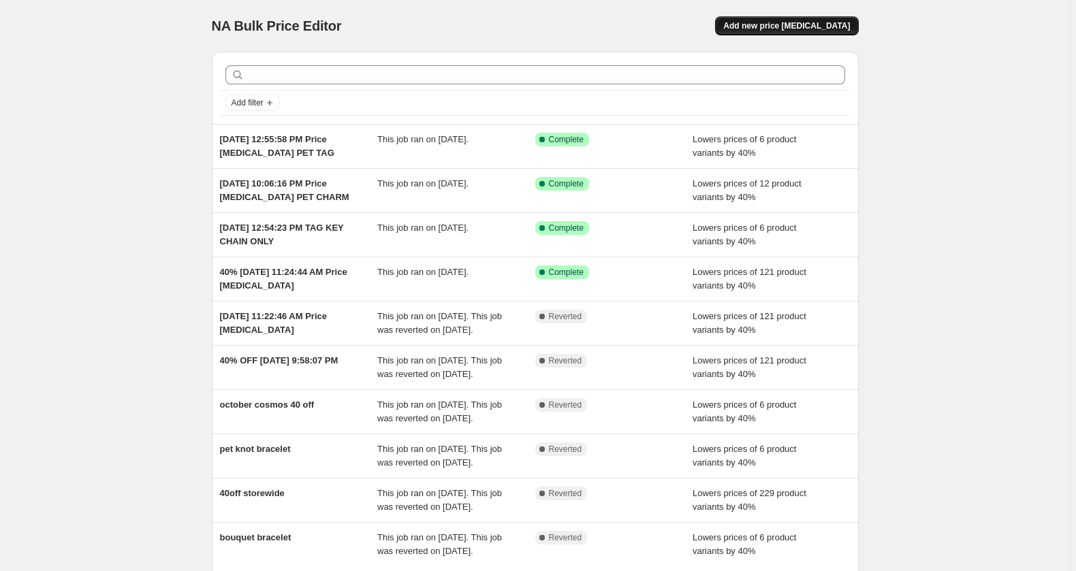
click at [845, 31] on span "Add new price [MEDICAL_DATA]" at bounding box center [786, 25] width 127 height 11
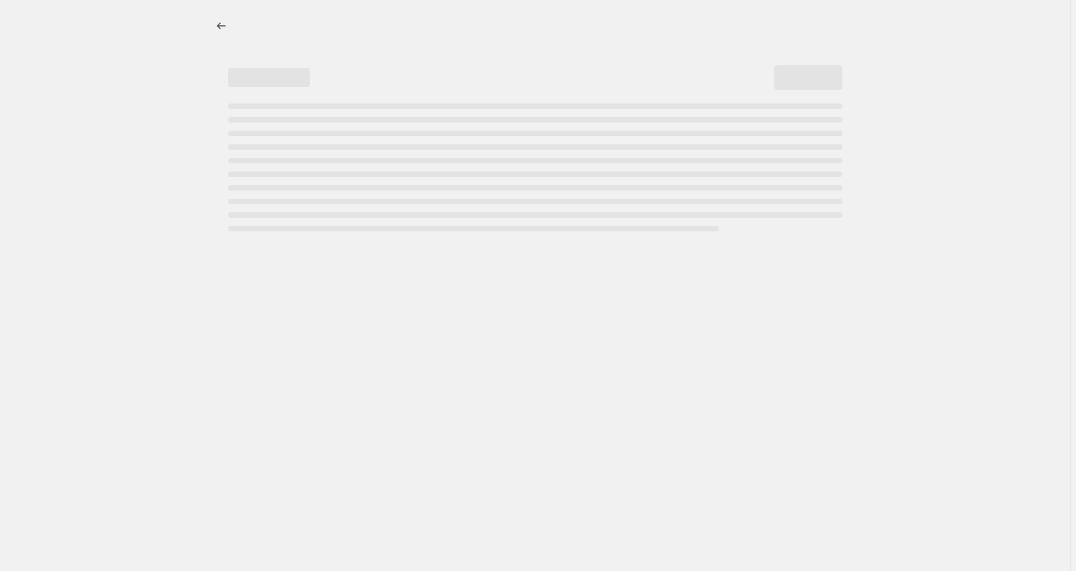
select select "percentage"
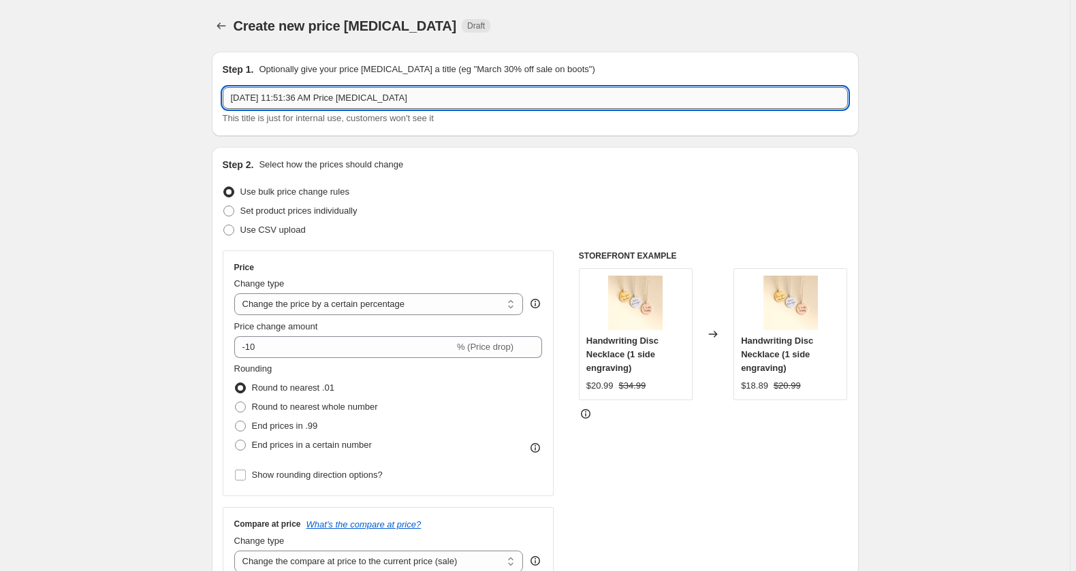
drag, startPoint x: 407, startPoint y: 112, endPoint x: 63, endPoint y: 112, distance: 343.9
click at [223, 109] on input "Aug 10, 2025, 11:51:36 AM Price change job" at bounding box center [535, 98] width 625 height 22
type input "a"
type input "8/10-8/17"
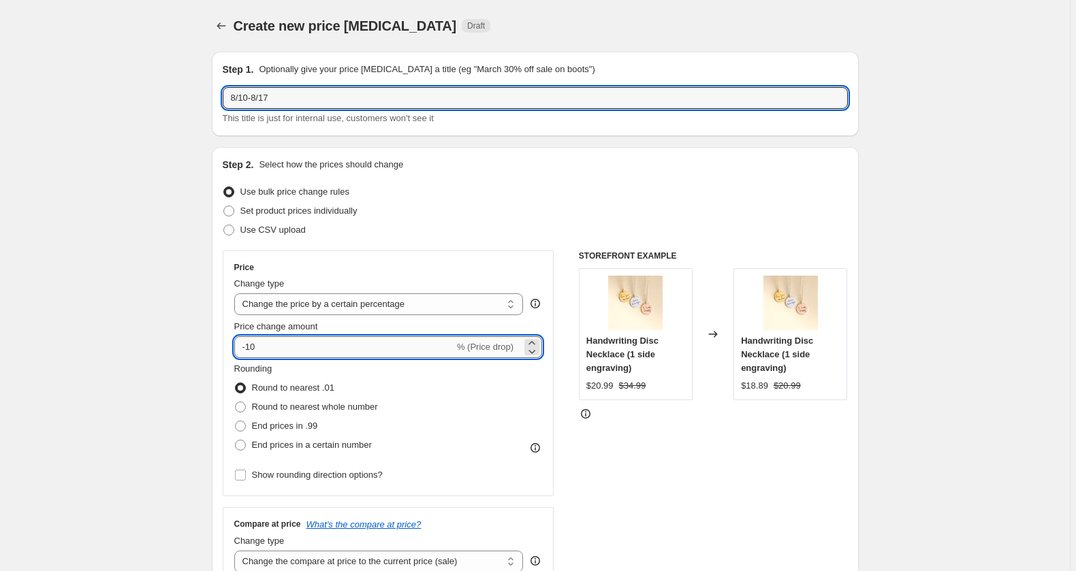
click at [267, 358] on input "-10" at bounding box center [344, 347] width 220 height 22
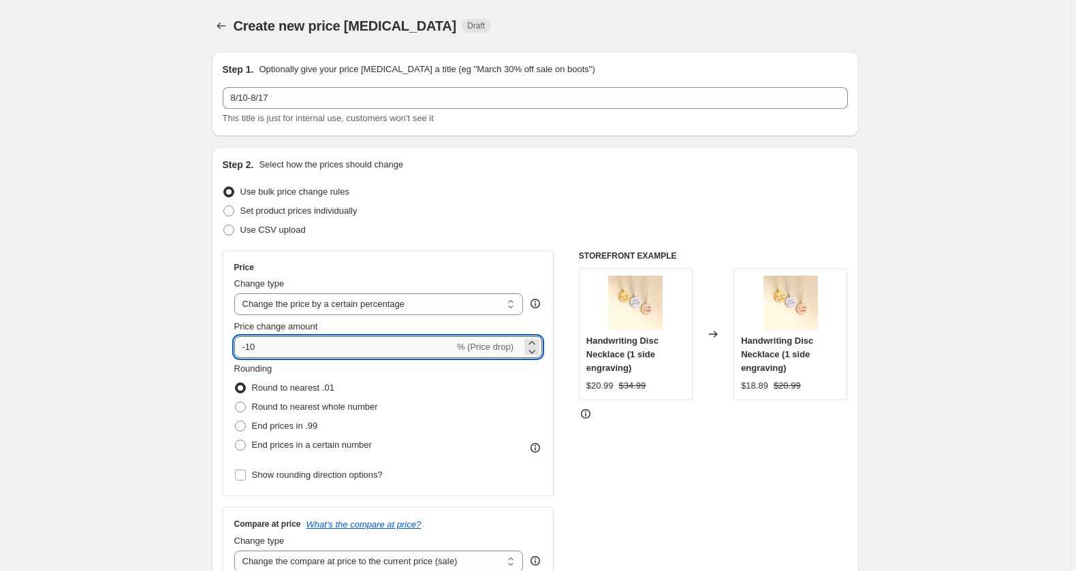
click at [269, 358] on input "-10" at bounding box center [344, 347] width 220 height 22
type input "-40"
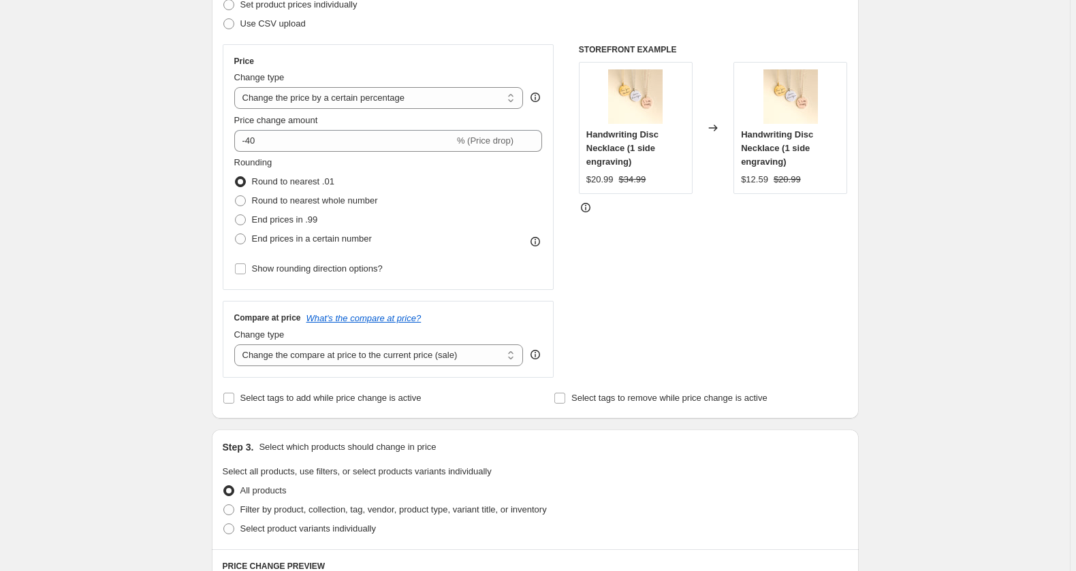
scroll to position [180, 0]
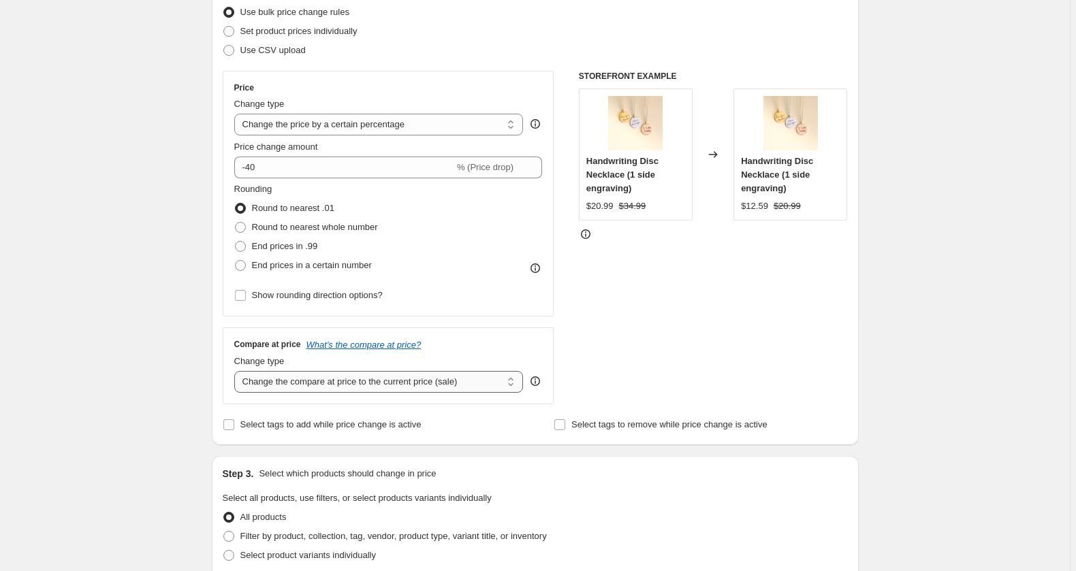
click at [234, 371] on select "Change the compare at price to the current price (sale) Change the compare at p…" at bounding box center [378, 382] width 289 height 22
click at [542, 388] on icon at bounding box center [535, 382] width 14 height 14
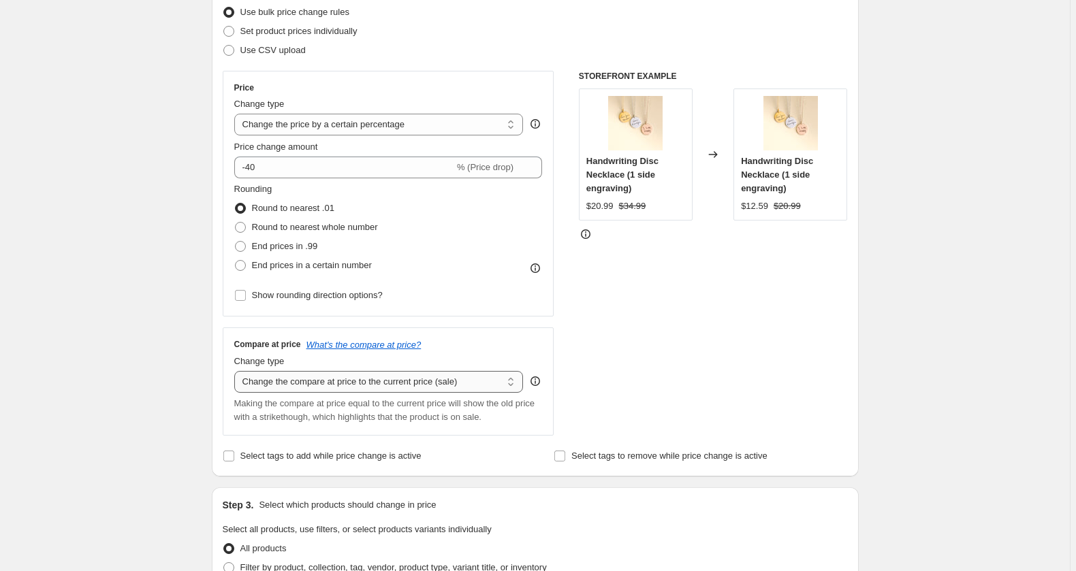
scroll to position [270, 0]
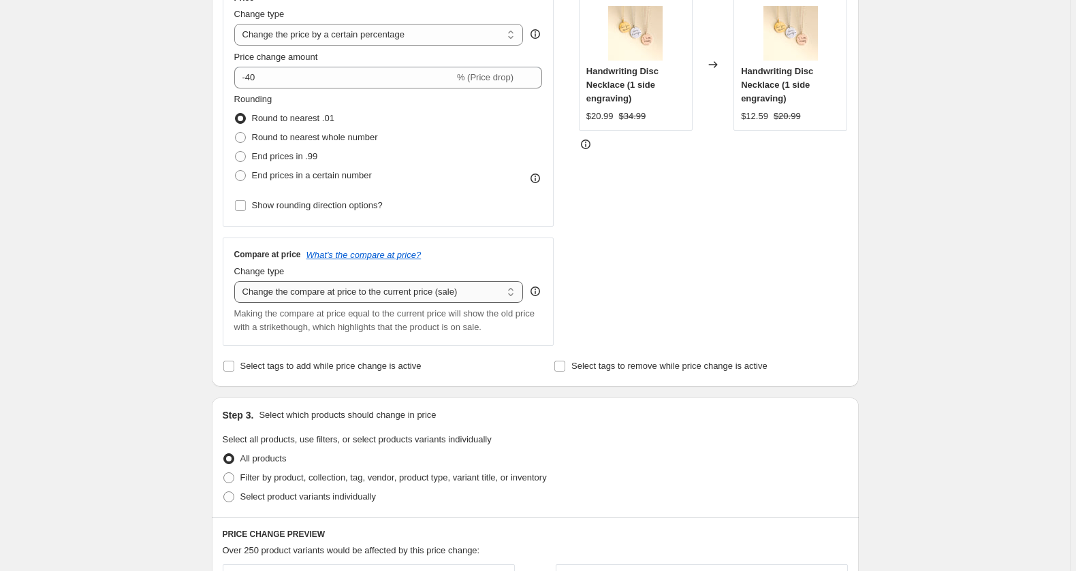
click at [234, 281] on select "Change the compare at price to the current price (sale) Change the compare at p…" at bounding box center [378, 292] width 289 height 22
click at [391, 260] on icon "What's the compare at price?" at bounding box center [363, 255] width 115 height 10
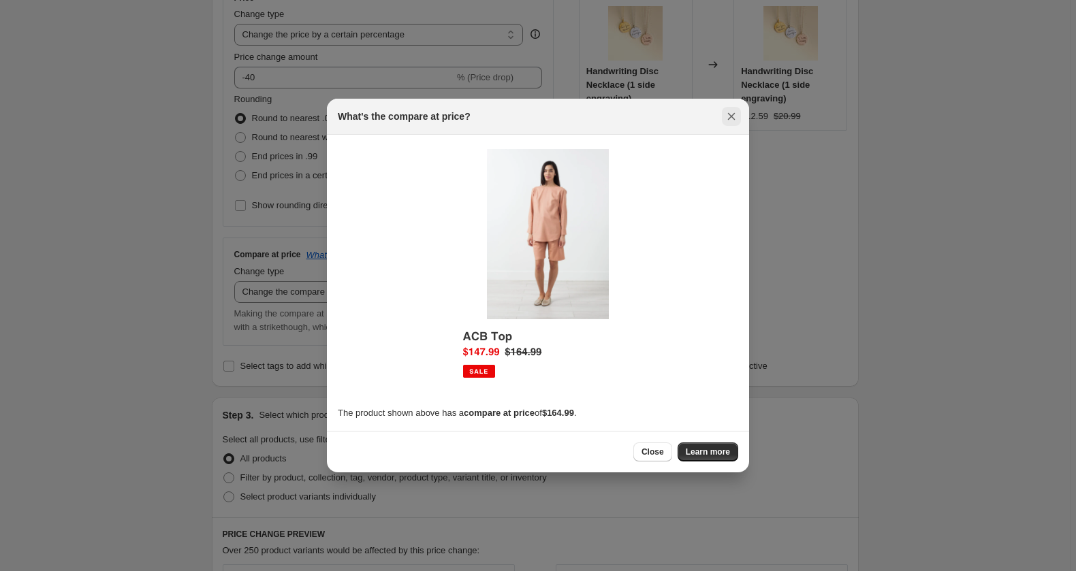
click at [738, 117] on icon "Close" at bounding box center [732, 117] width 14 height 14
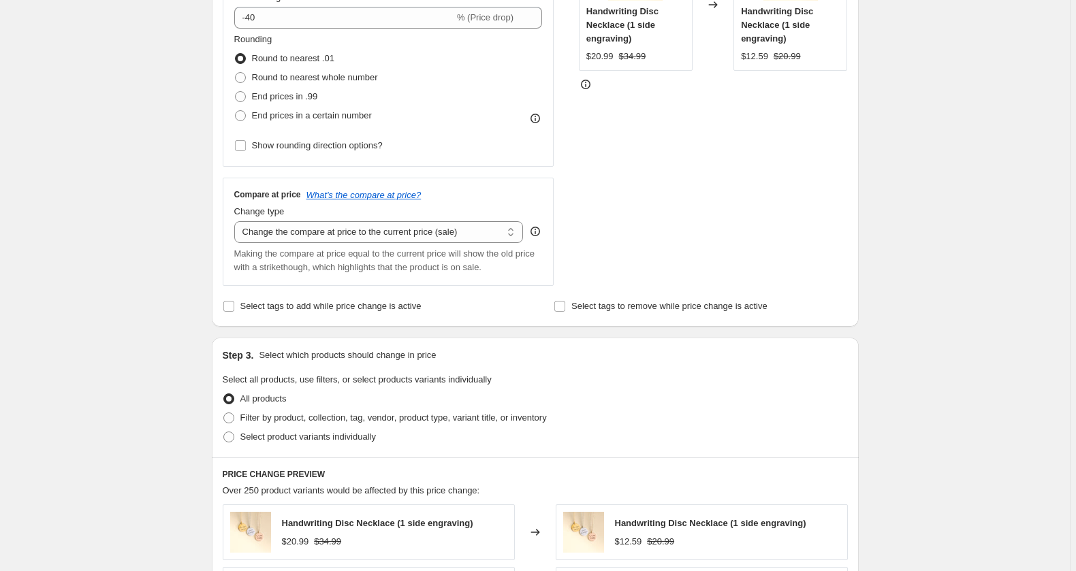
scroll to position [360, 0]
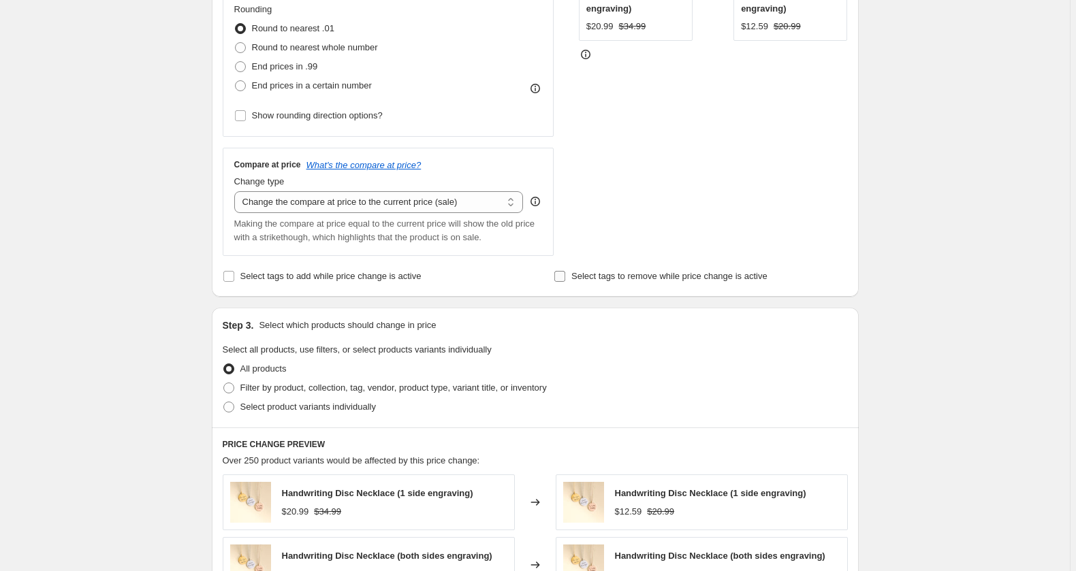
click at [768, 281] on span "Select tags to remove while price change is active" at bounding box center [669, 276] width 196 height 10
click at [565, 282] on input "Select tags to remove while price change is active" at bounding box center [559, 276] width 11 height 11
checkbox input "true"
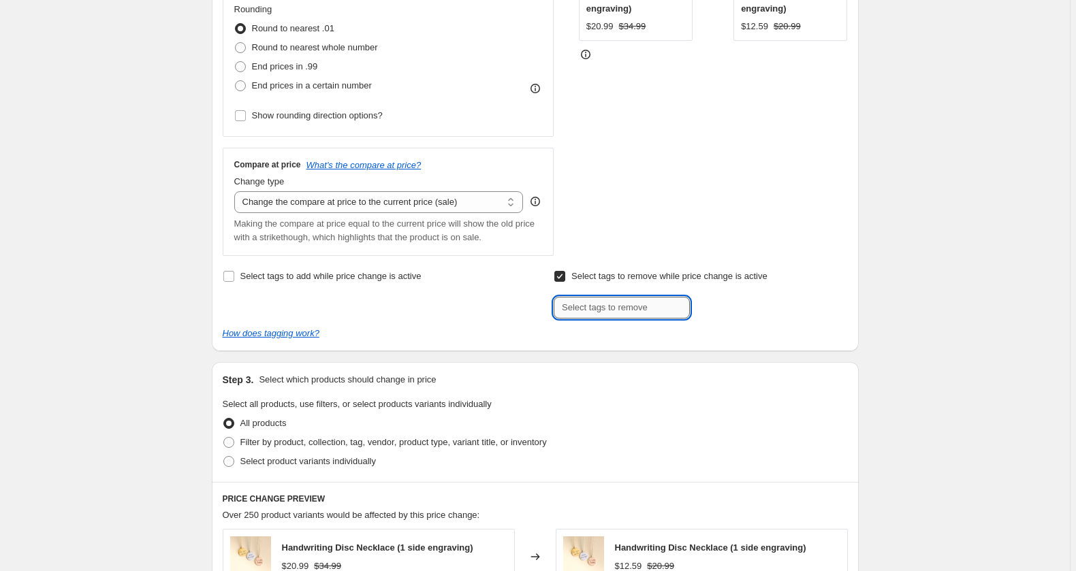
click at [639, 319] on input "text" at bounding box center [622, 308] width 136 height 22
type input "#stock"
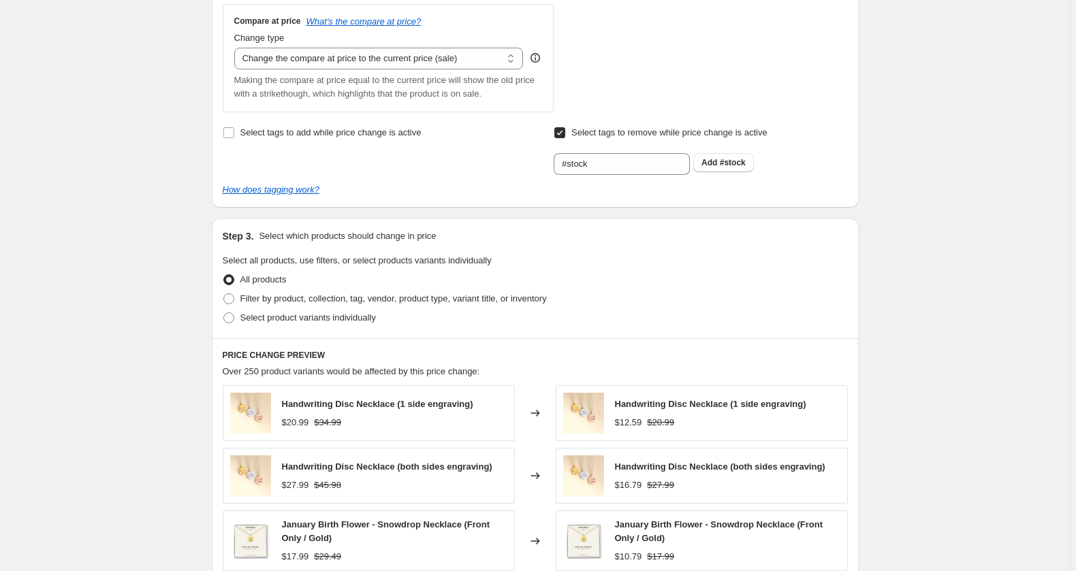
scroll to position [539, 0]
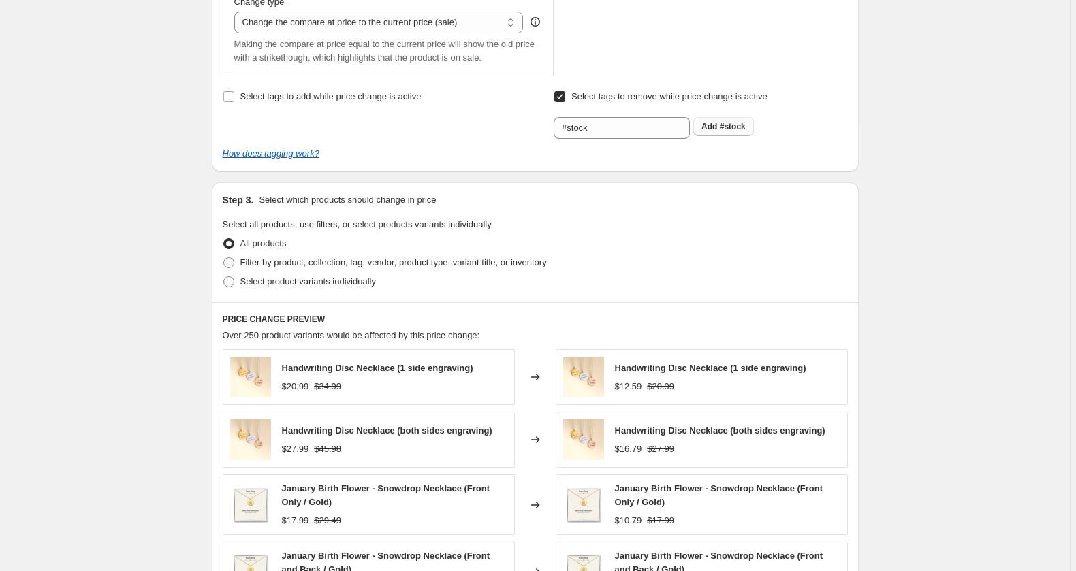
click at [742, 131] on span "#stock" at bounding box center [733, 127] width 26 height 10
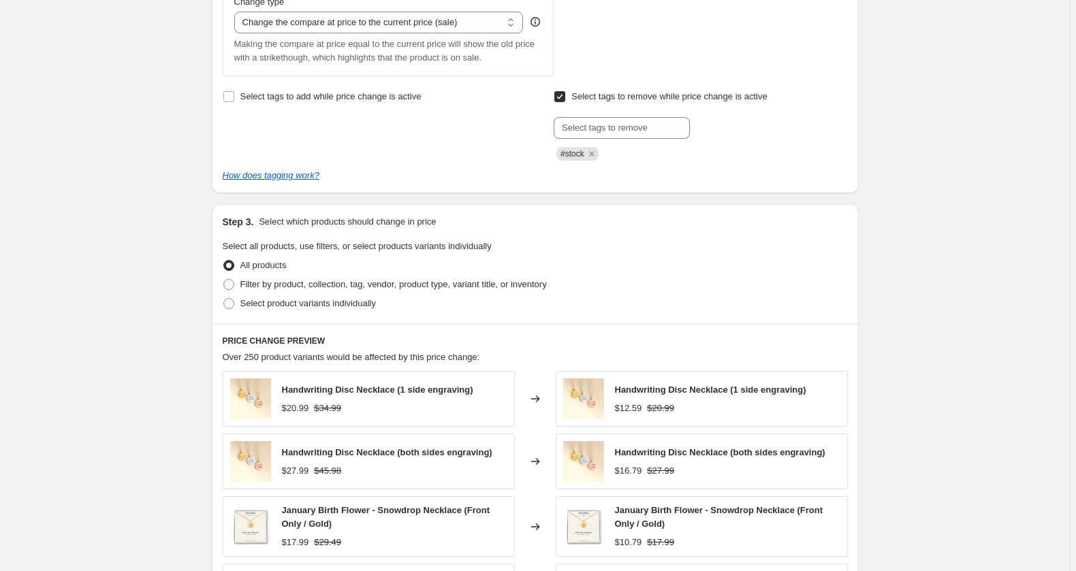
click at [742, 183] on div "Select tags to add while price change is active Select tags to remove while pri…" at bounding box center [535, 134] width 625 height 95
click at [565, 102] on input "Select tags to remove while price change is active" at bounding box center [559, 96] width 11 height 11
checkbox input "false"
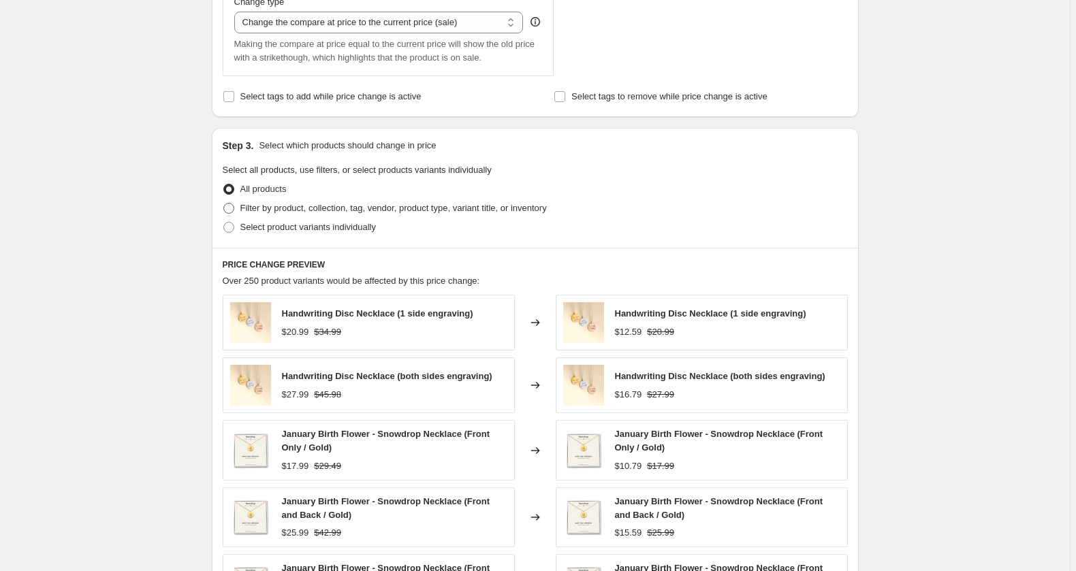
click at [392, 215] on span "Filter by product, collection, tag, vendor, product type, variant title, or inv…" at bounding box center [393, 209] width 306 height 14
click at [224, 204] on input "Filter by product, collection, tag, vendor, product type, variant title, or inv…" at bounding box center [223, 203] width 1 height 1
radio input "true"
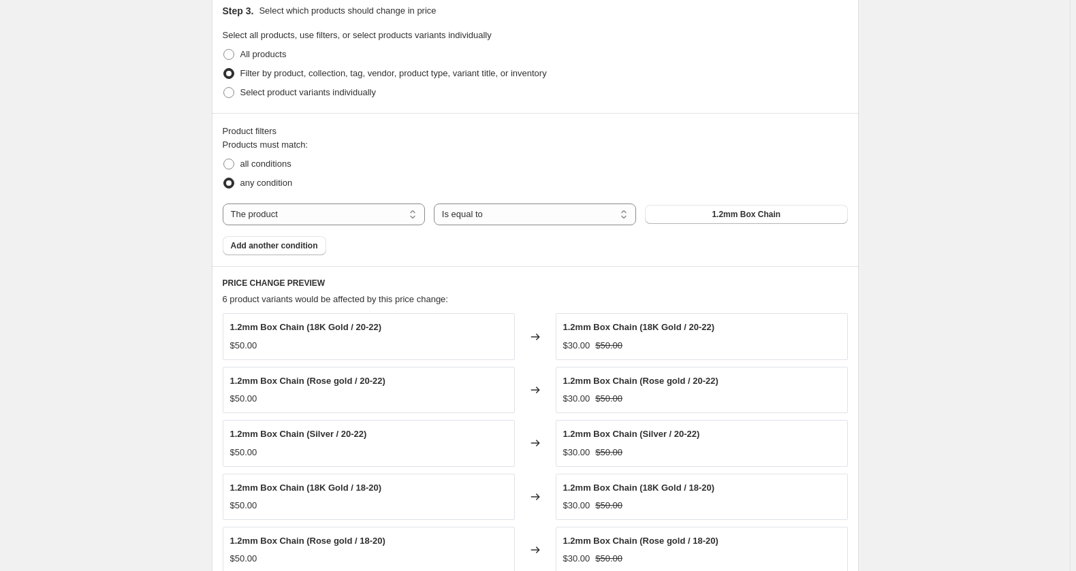
scroll to position [719, 0]
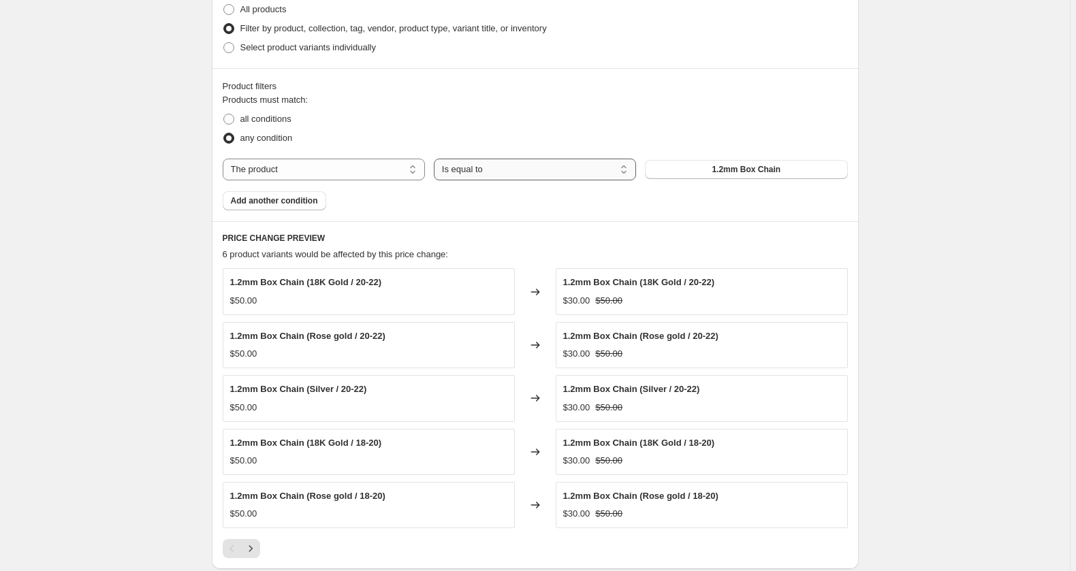
click at [434, 159] on select "Is equal to Is not equal to" at bounding box center [535, 170] width 202 height 22
click at [223, 159] on select "The product The product's collection The product's tag The product's vendor The…" at bounding box center [324, 170] width 202 height 22
select select "collection"
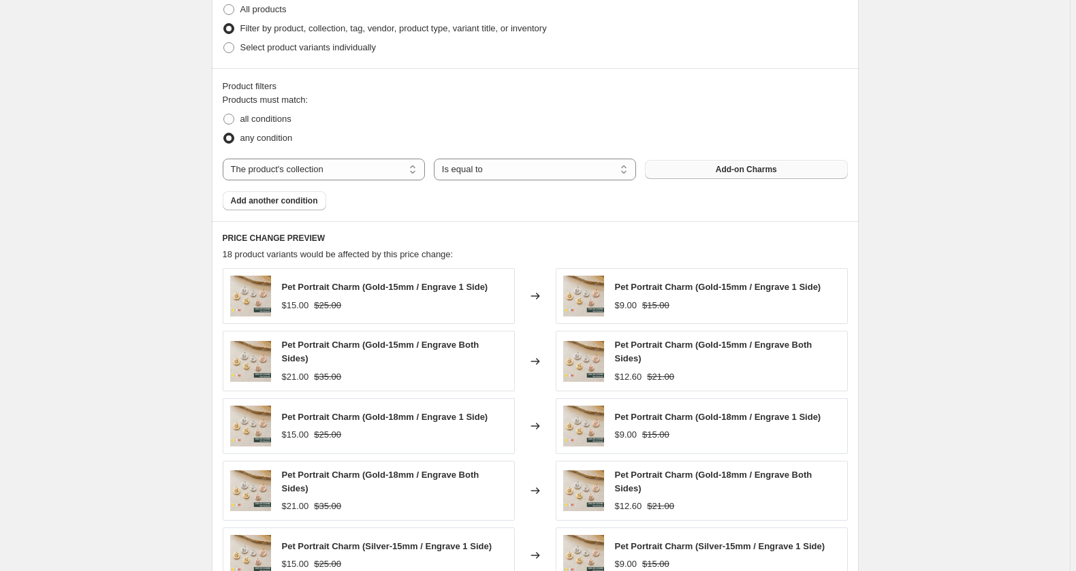
click at [708, 179] on button "Add-on Charms" at bounding box center [746, 169] width 202 height 19
click at [269, 210] on button "Add another condition" at bounding box center [275, 200] width 104 height 19
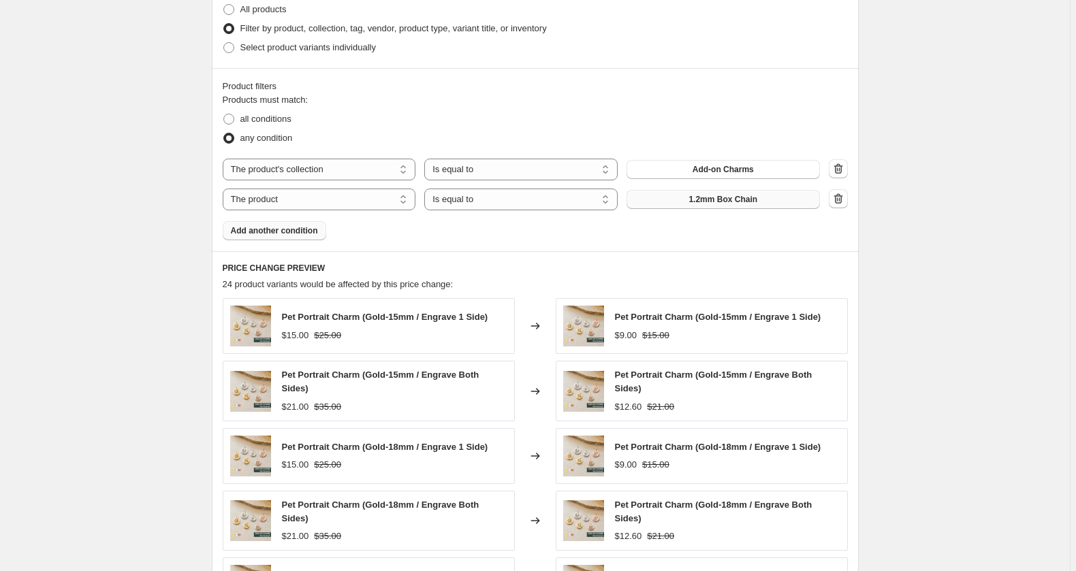
click at [742, 205] on span "1.2mm Box Chain" at bounding box center [723, 199] width 69 height 11
click at [223, 189] on select "The product The product's collection The product's tag The product's vendor The…" at bounding box center [319, 200] width 193 height 22
select select "collection"
click at [748, 205] on span "Add-on Charms" at bounding box center [723, 199] width 61 height 11
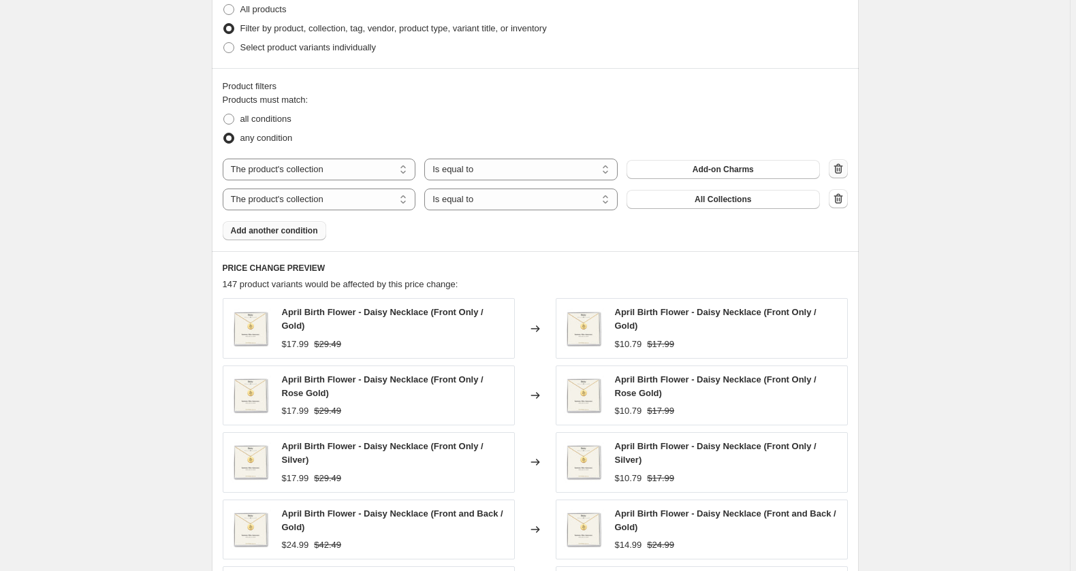
click at [845, 176] on icon "button" at bounding box center [839, 169] width 14 height 14
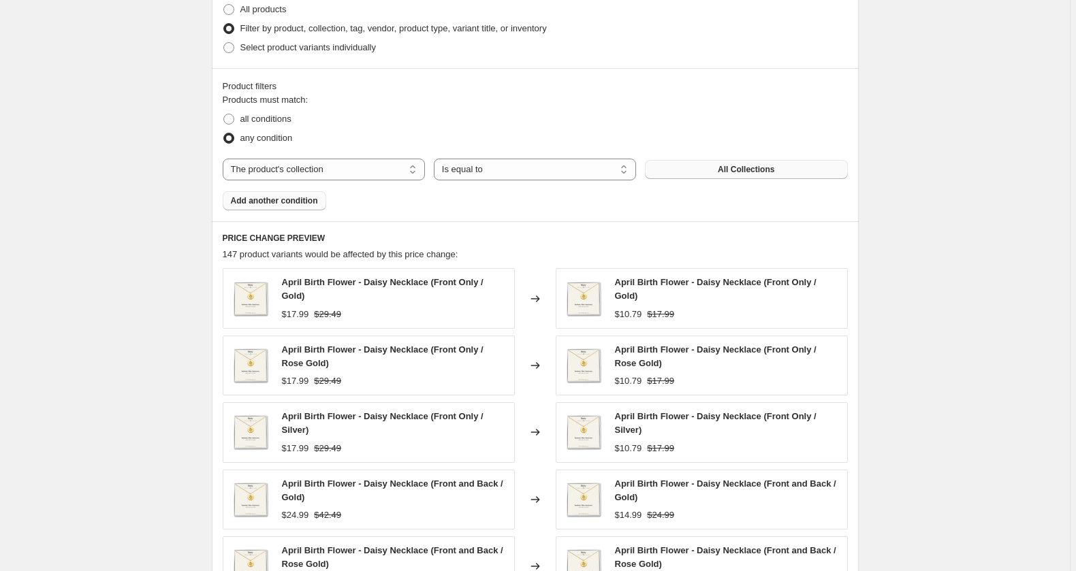
click at [761, 175] on span "All Collections" at bounding box center [746, 169] width 57 height 11
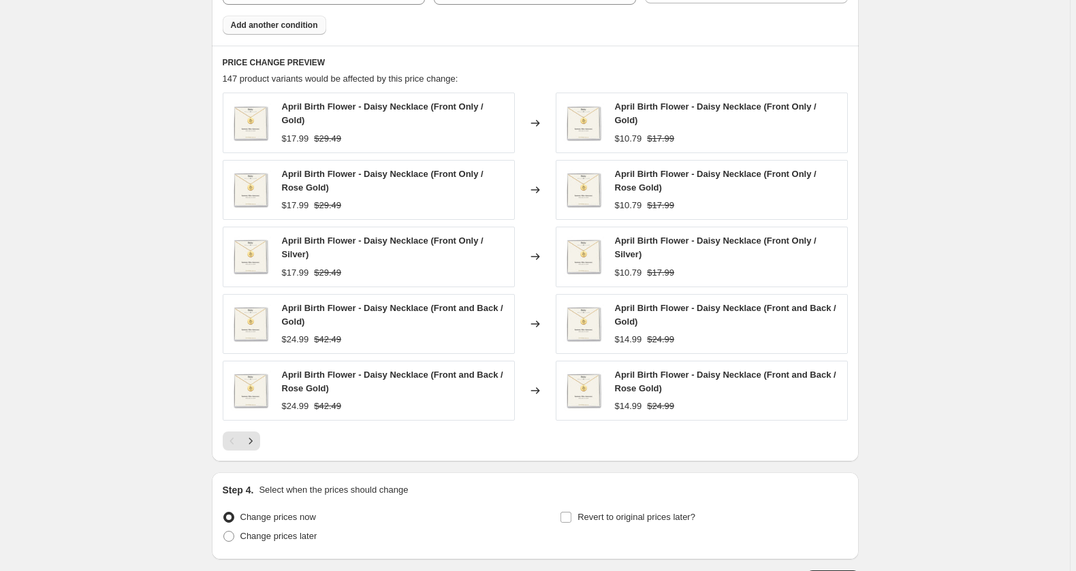
scroll to position [899, 0]
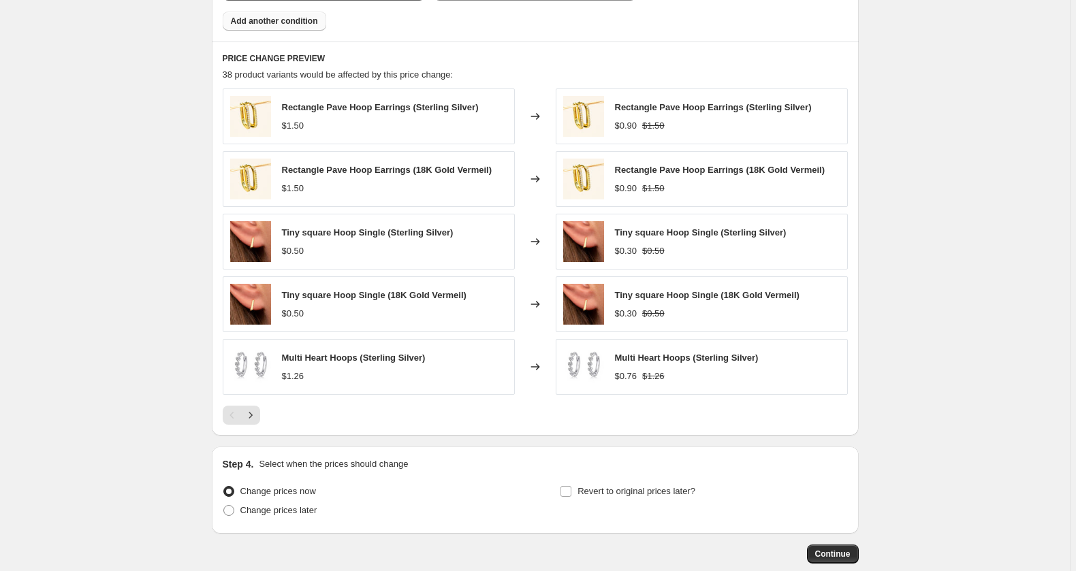
select select "collection"
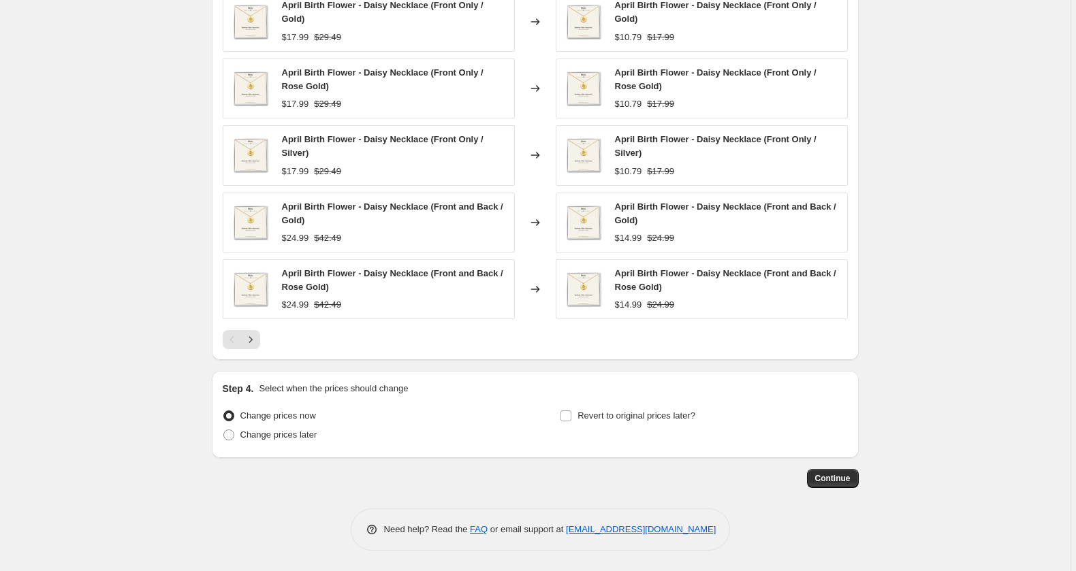
scroll to position [1120, 0]
click at [674, 411] on span "Revert to original prices later?" at bounding box center [637, 416] width 118 height 10
click at [571, 411] on input "Revert to original prices later?" at bounding box center [566, 416] width 11 height 11
checkbox input "true"
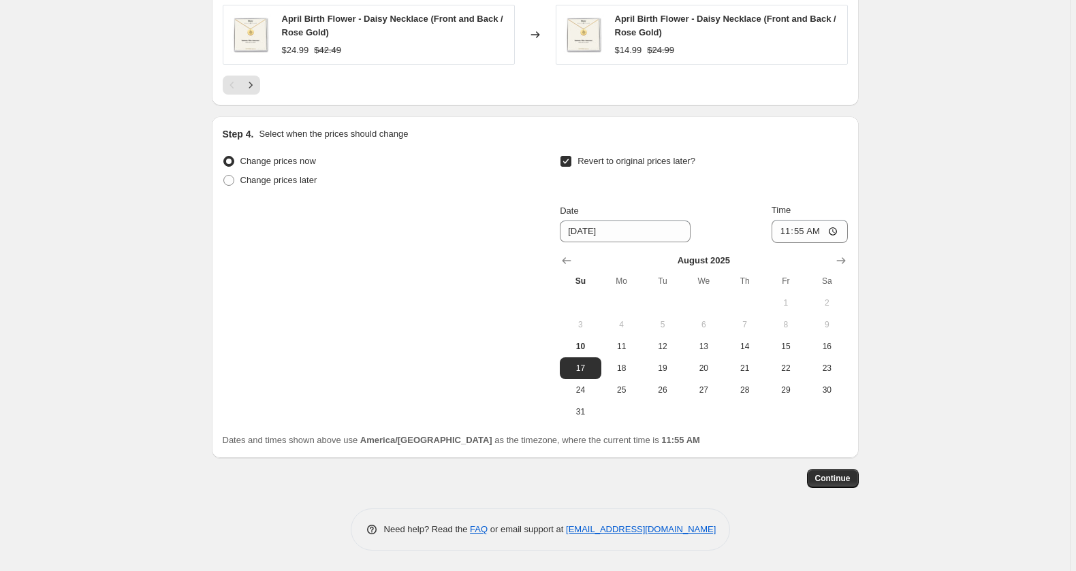
scroll to position [1398, 0]
click at [846, 220] on input "11:55" at bounding box center [810, 231] width 76 height 23
click at [848, 220] on input "11:55" at bounding box center [810, 231] width 76 height 23
click at [848, 220] on input "23:55" at bounding box center [810, 231] width 76 height 23
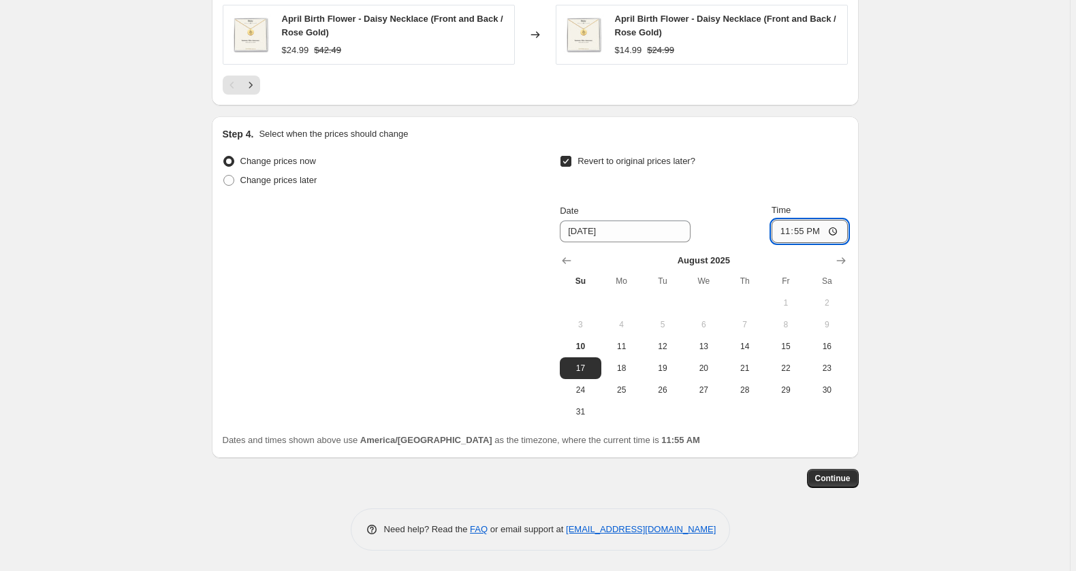
type input "23:59"
click at [859, 483] on button "Continue" at bounding box center [833, 478] width 52 height 19
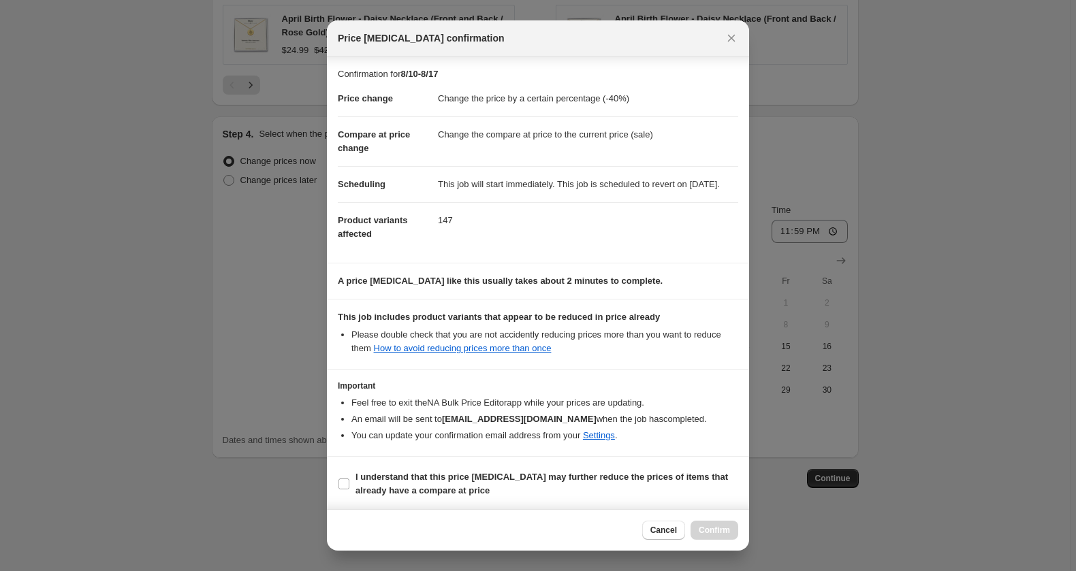
scroll to position [89, 0]
click at [647, 470] on b "I understand that this price change job may further reduce the prices of items …" at bounding box center [542, 482] width 373 height 24
click at [349, 477] on input "I understand that this price change job may further reduce the prices of items …" at bounding box center [343, 482] width 11 height 11
checkbox input "true"
click at [730, 525] on span "Confirm" at bounding box center [714, 530] width 31 height 11
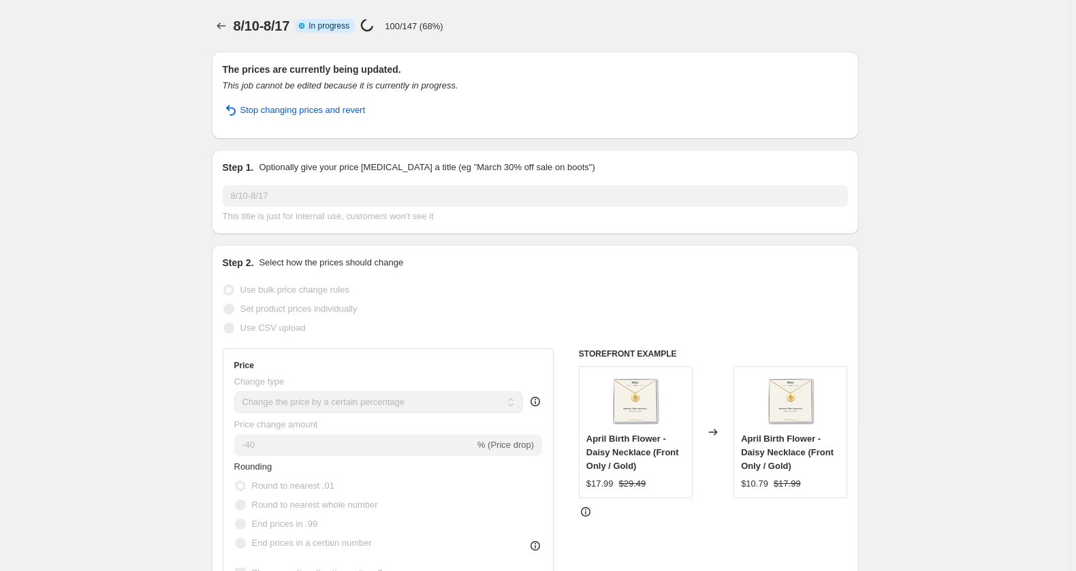
select select "percentage"
select select "collection"
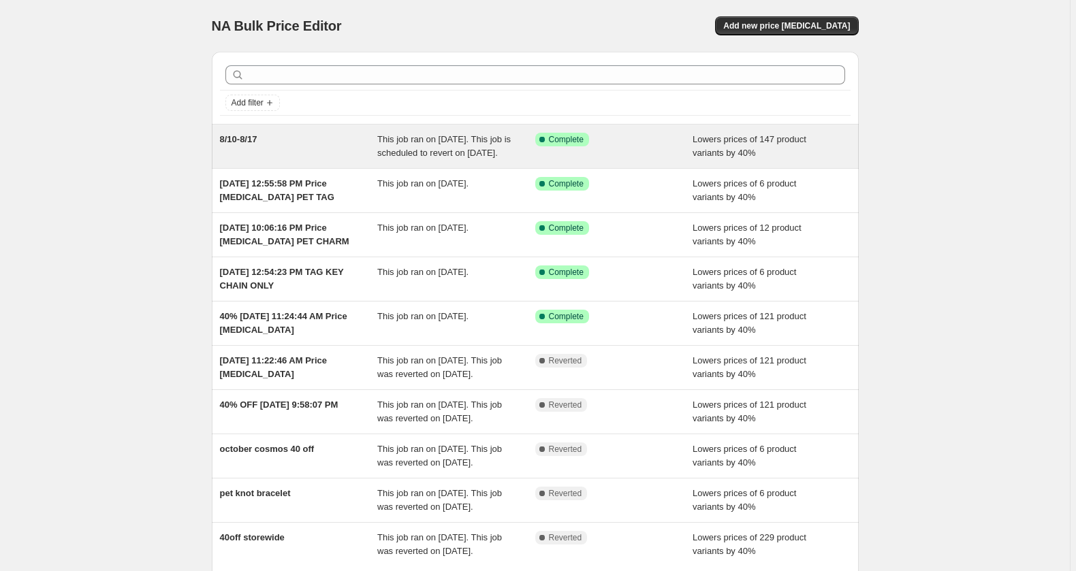
click at [392, 158] on span "This job ran on August 10, 2025. This job is scheduled to revert on August 17, …" at bounding box center [443, 146] width 133 height 24
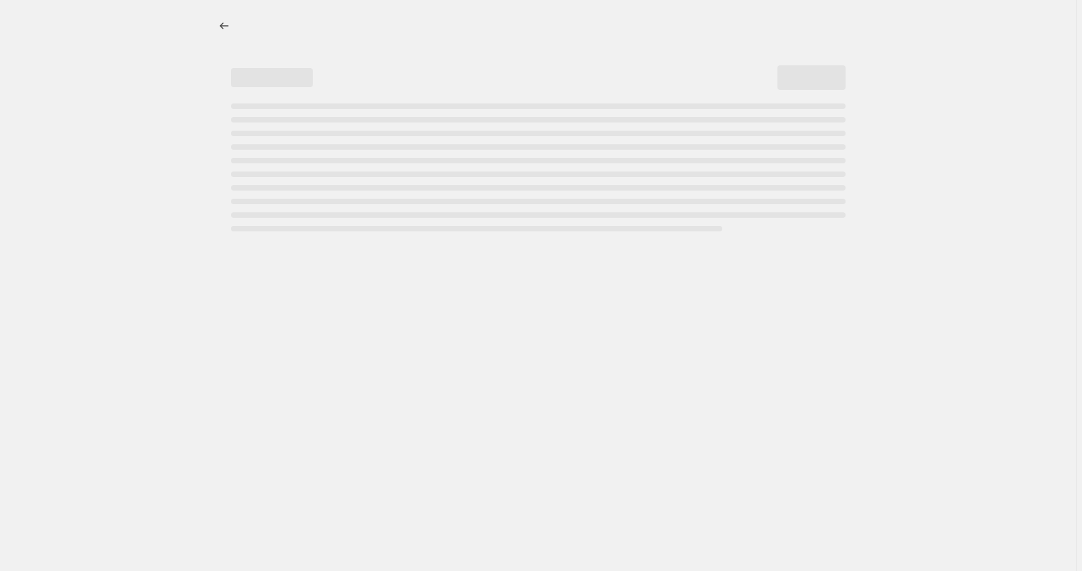
select select "percentage"
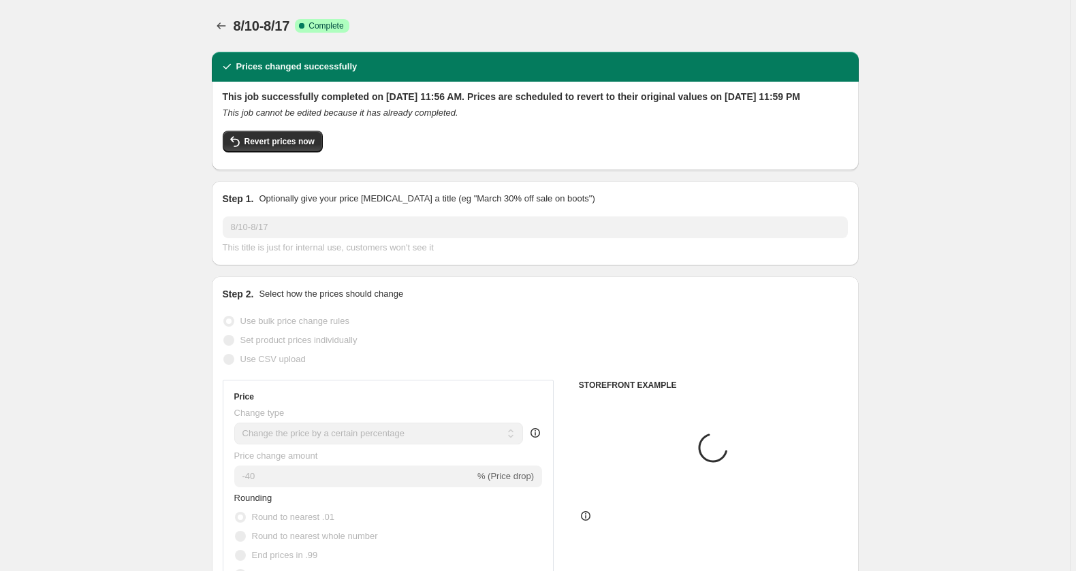
select select "collection"
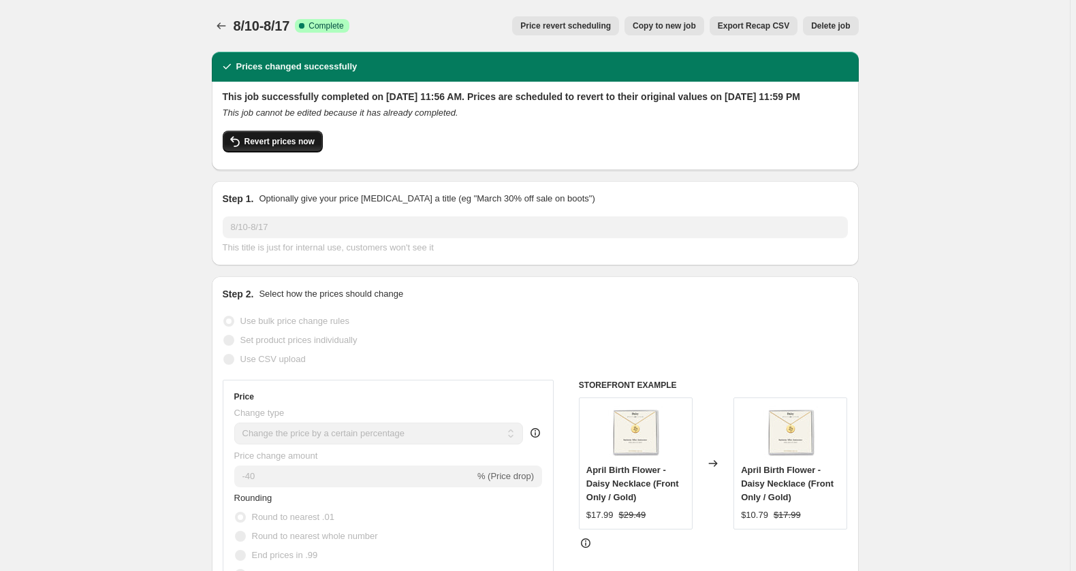
click at [252, 147] on span "Revert prices now" at bounding box center [279, 141] width 70 height 11
checkbox input "false"
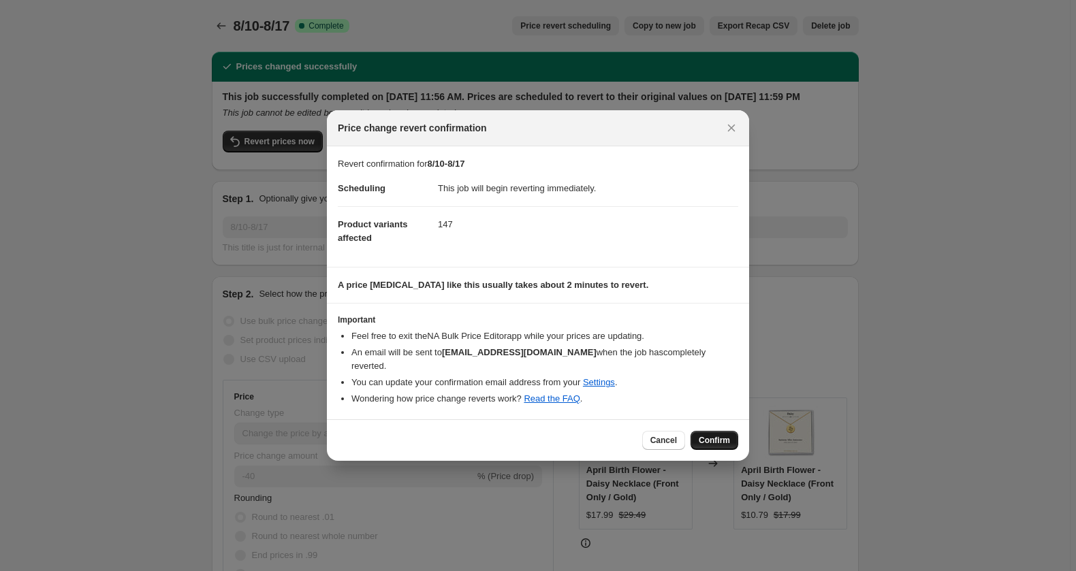
click at [738, 450] on button "Confirm" at bounding box center [715, 440] width 48 height 19
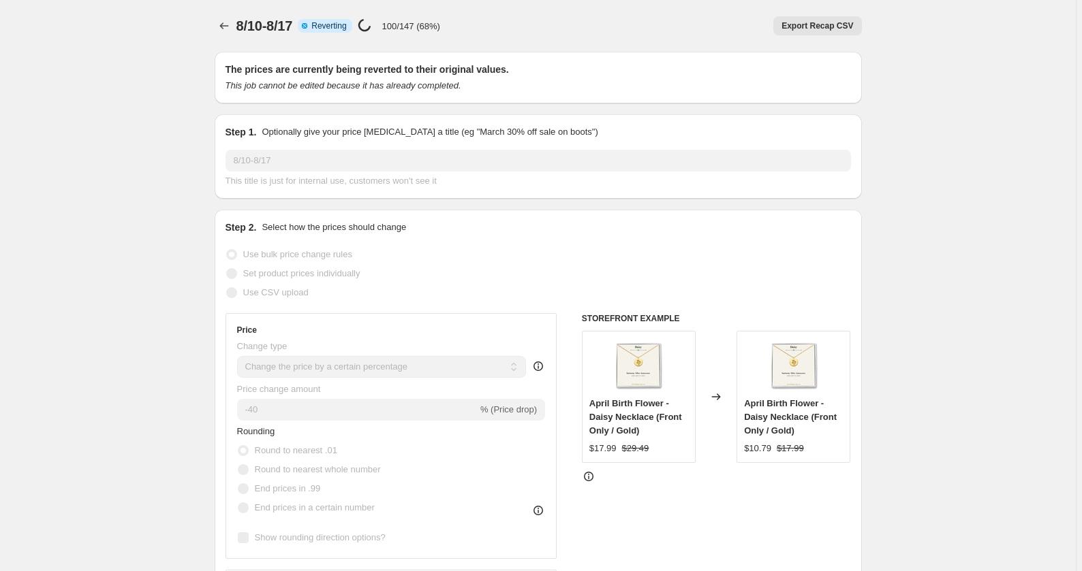
select select "percentage"
select select "collection"
checkbox input "true"
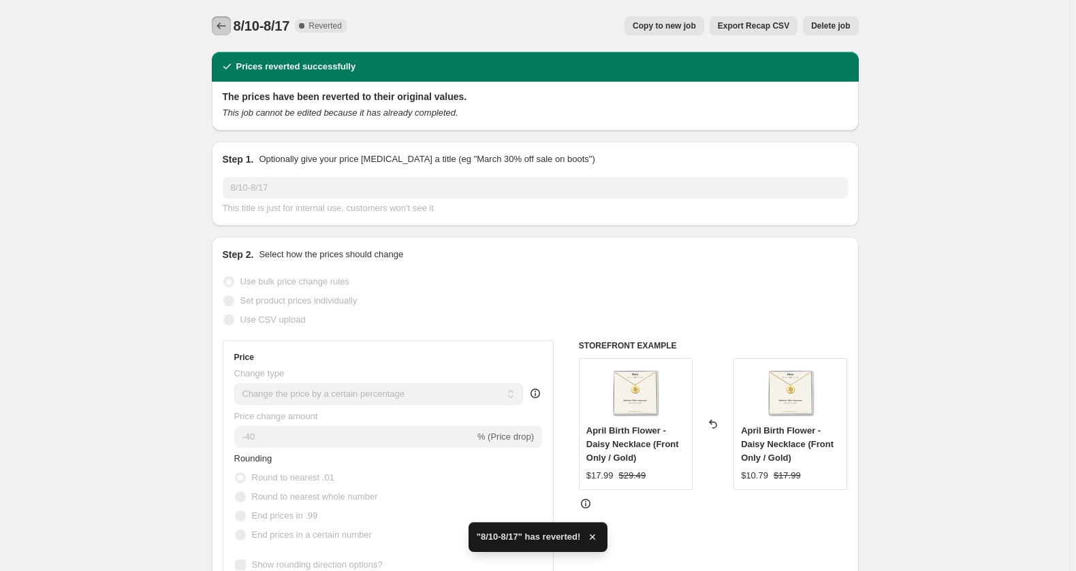
click at [215, 33] on icon "Price change jobs" at bounding box center [222, 26] width 14 height 14
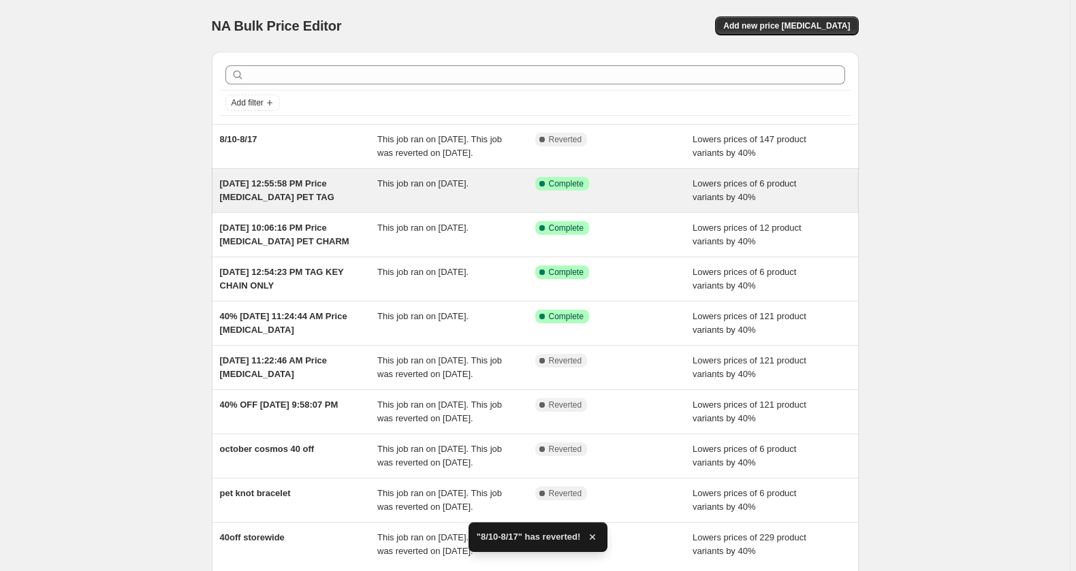
click at [296, 202] on span "Sep 6, 2024, 12:55:58 PM Price change job PET TAG" at bounding box center [277, 190] width 114 height 24
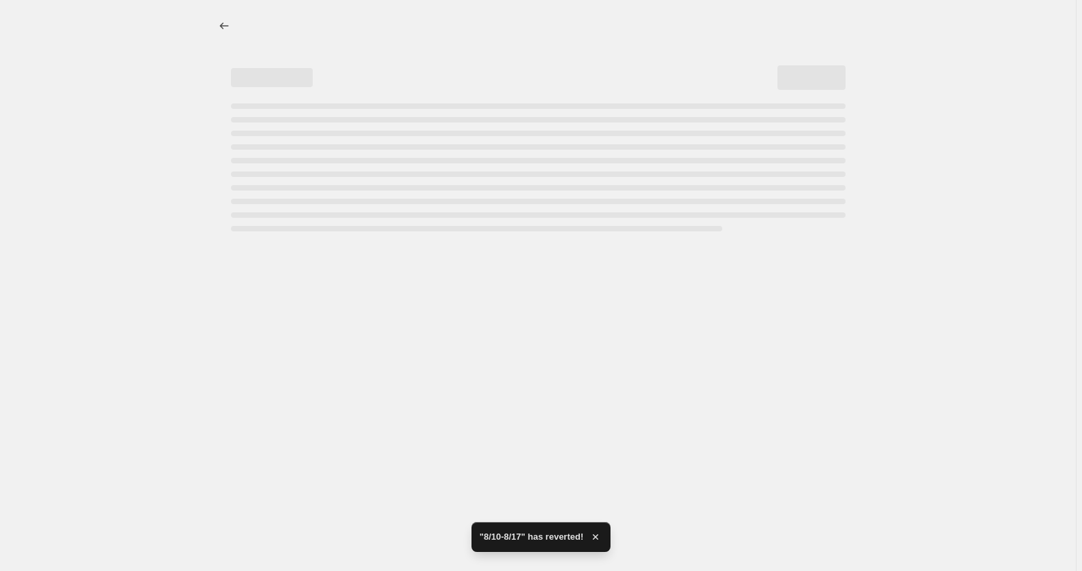
select select "percentage"
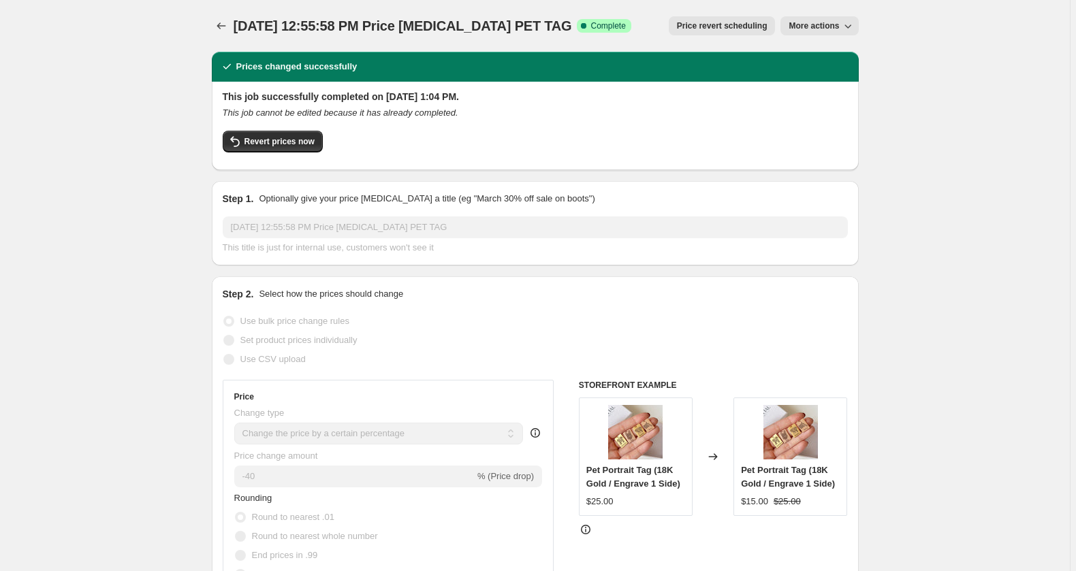
click at [839, 31] on span "More actions" at bounding box center [814, 25] width 50 height 11
click at [244, 147] on span "Revert prices now" at bounding box center [279, 141] width 70 height 11
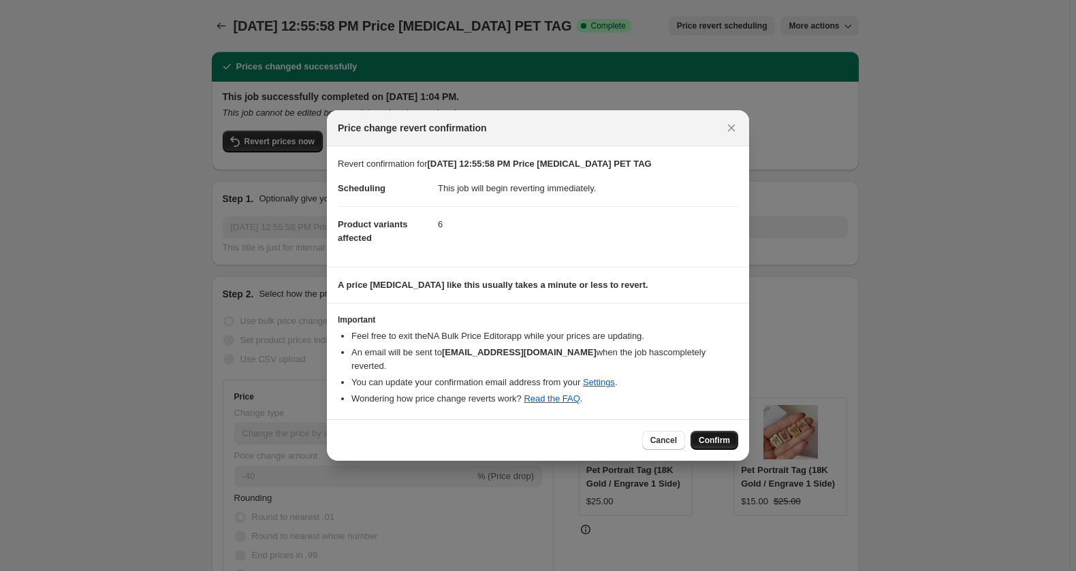
click at [730, 446] on span "Confirm" at bounding box center [714, 440] width 31 height 11
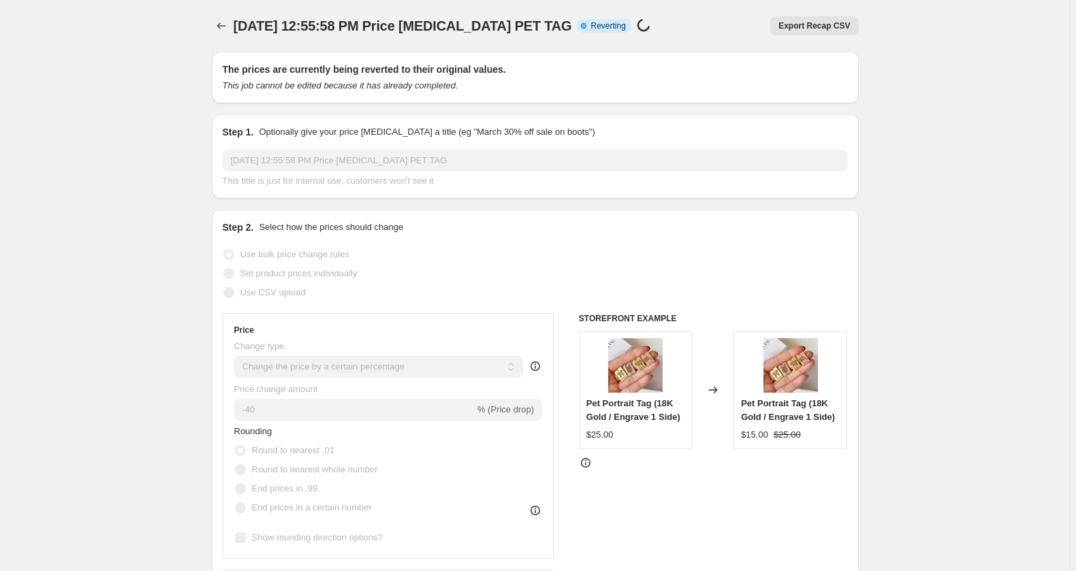
select select "percentage"
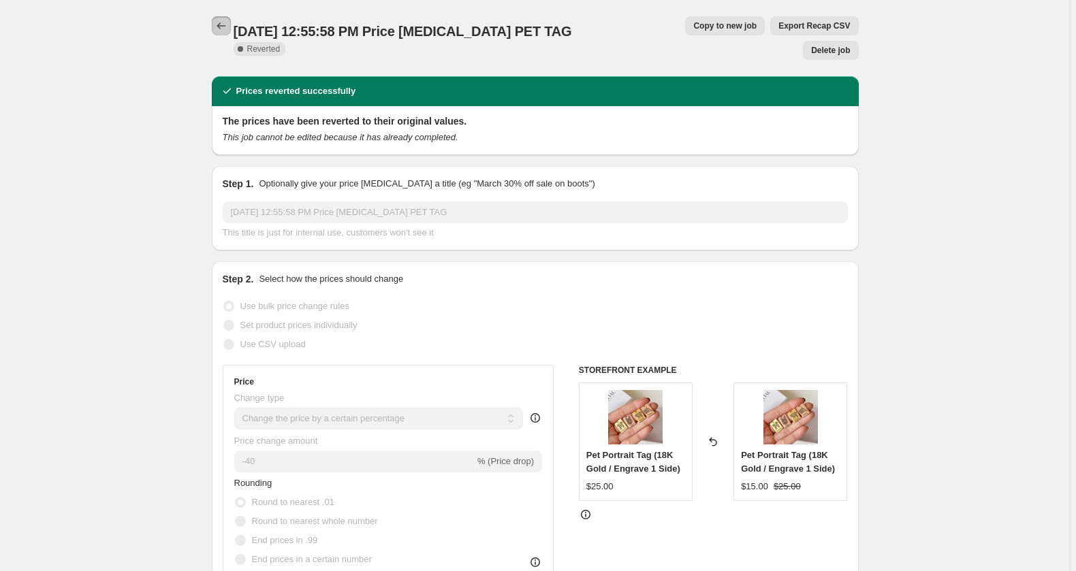
click at [217, 29] on icon "Price change jobs" at bounding box center [221, 25] width 9 height 7
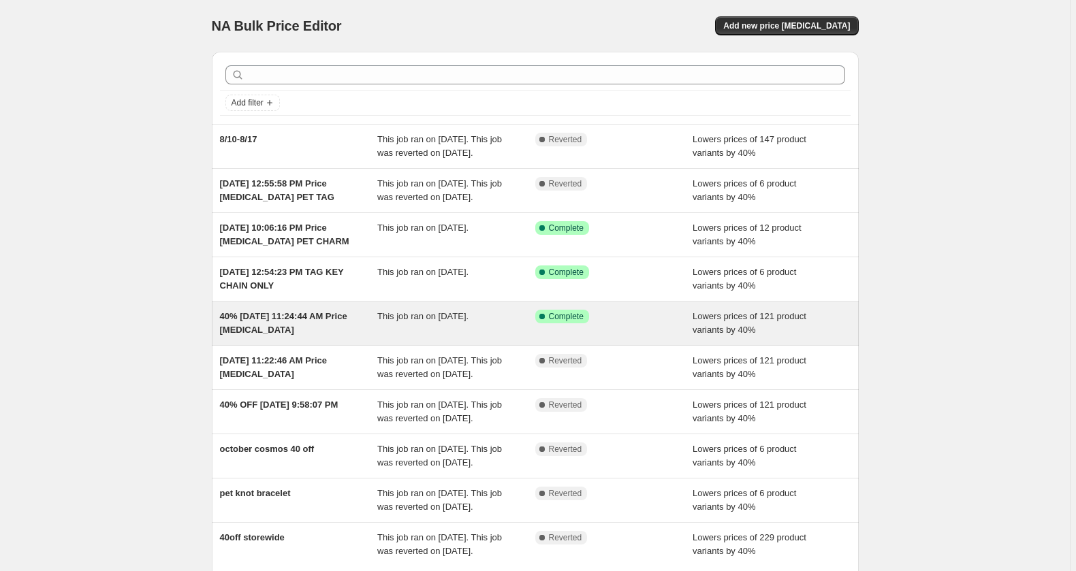
click at [306, 337] on div "40% Aug 5, 2024, 11:24:44 AM Price change job" at bounding box center [299, 323] width 158 height 27
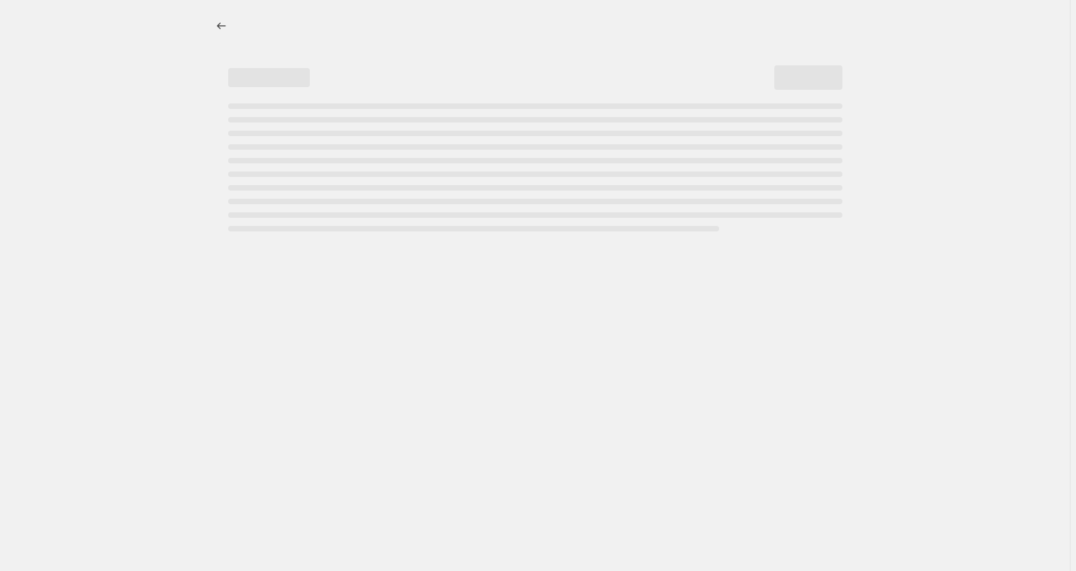
select select "percentage"
select select "product_status"
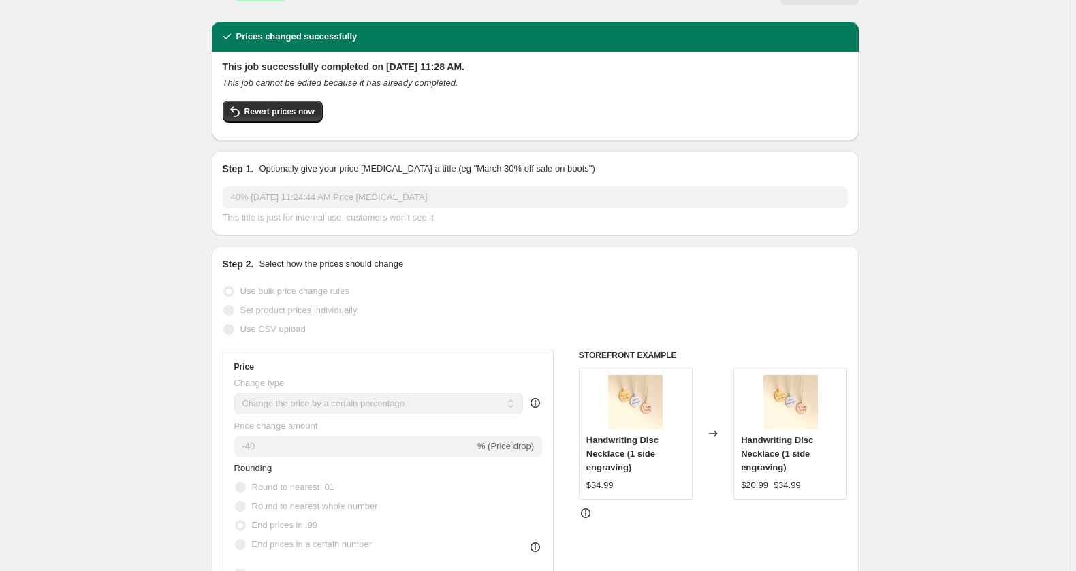
scroll to position [90, 0]
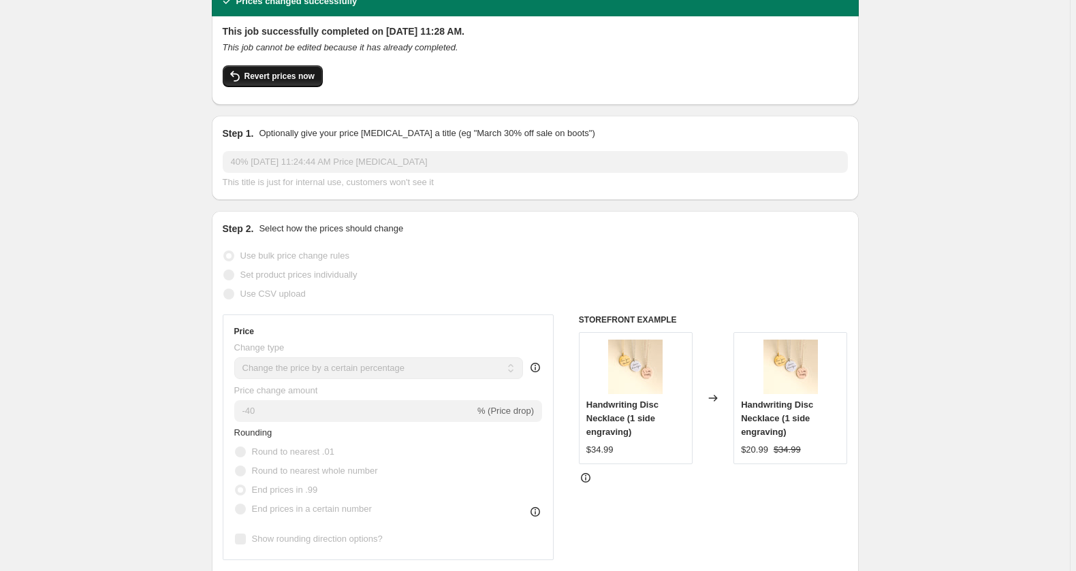
click at [262, 73] on span "Revert prices now" at bounding box center [279, 76] width 70 height 11
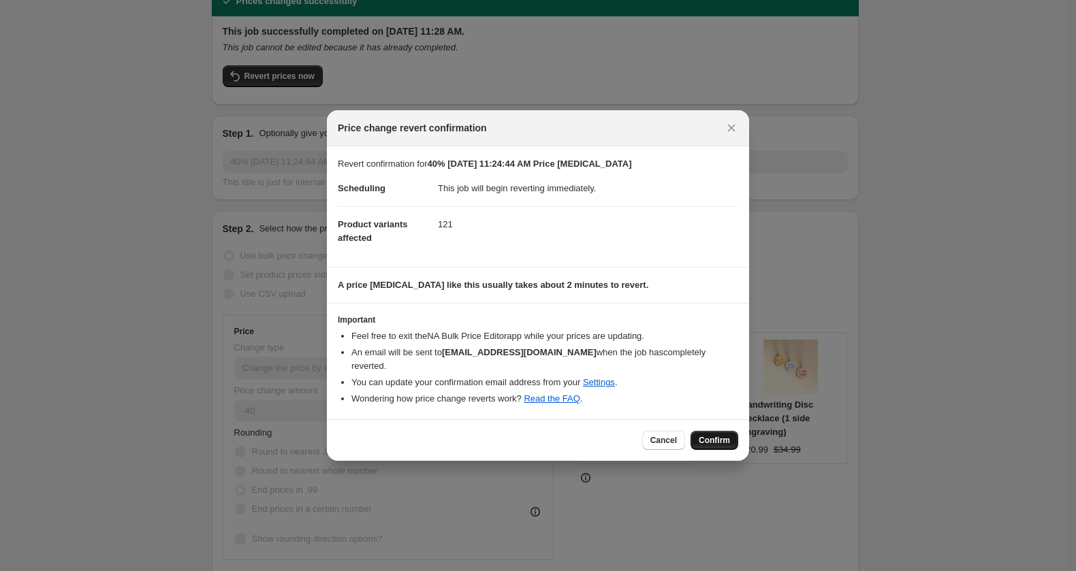
click at [730, 446] on span "Confirm" at bounding box center [714, 440] width 31 height 11
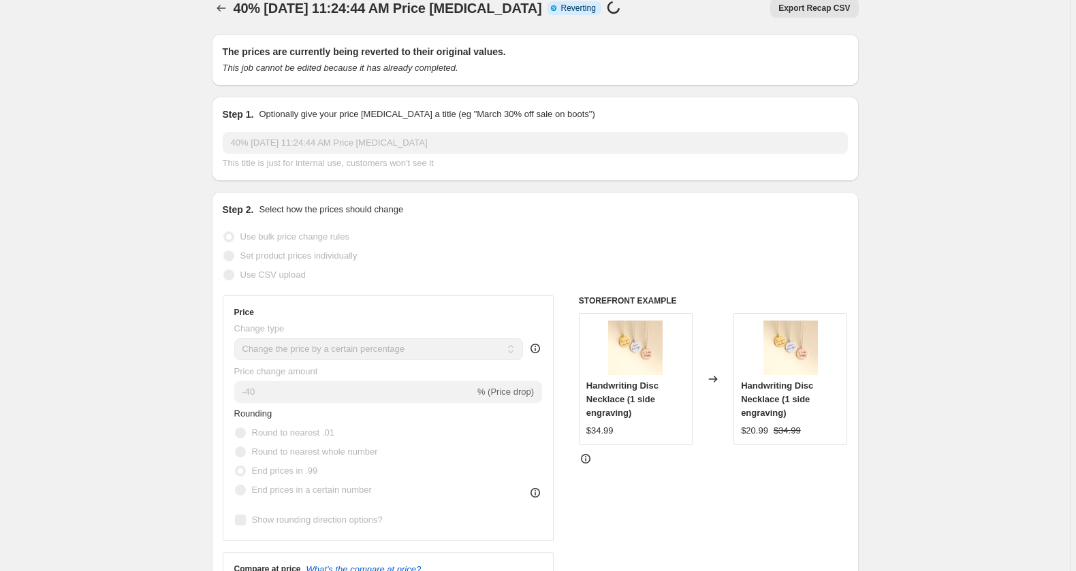
scroll to position [0, 0]
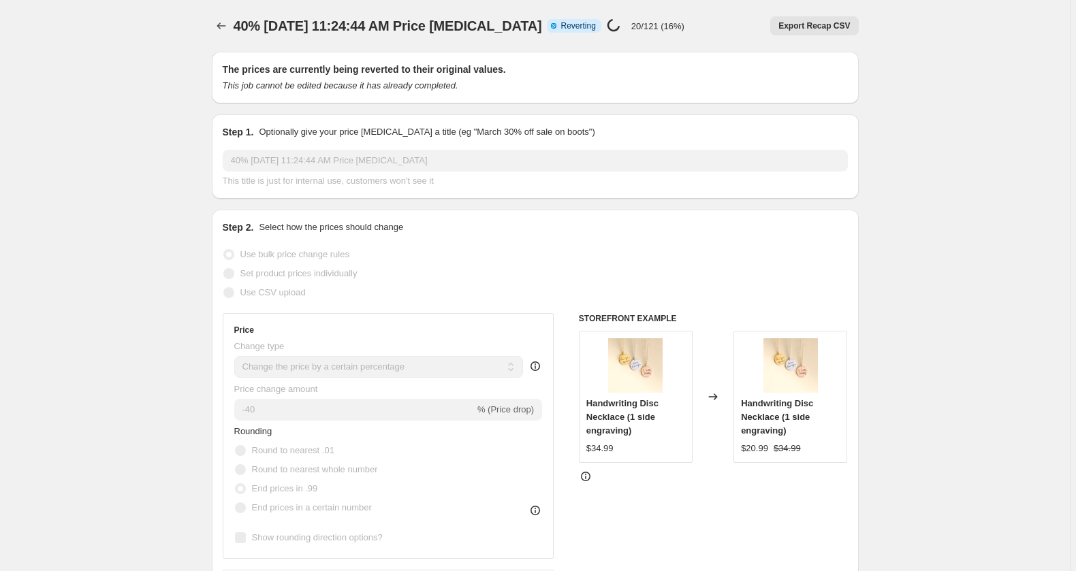
select select "percentage"
select select "product_status"
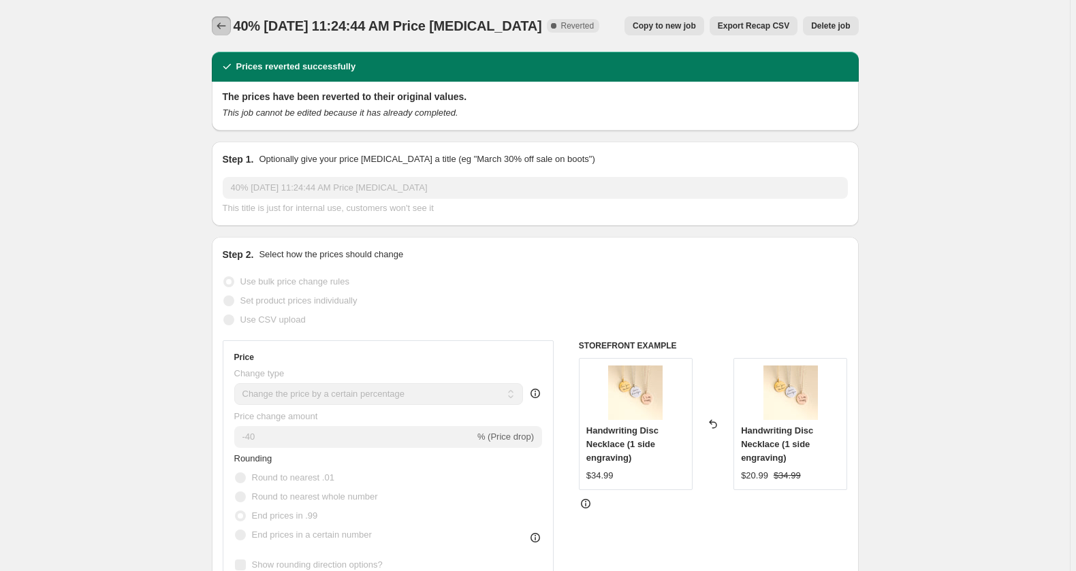
click at [215, 28] on icon "Price change jobs" at bounding box center [222, 26] width 14 height 14
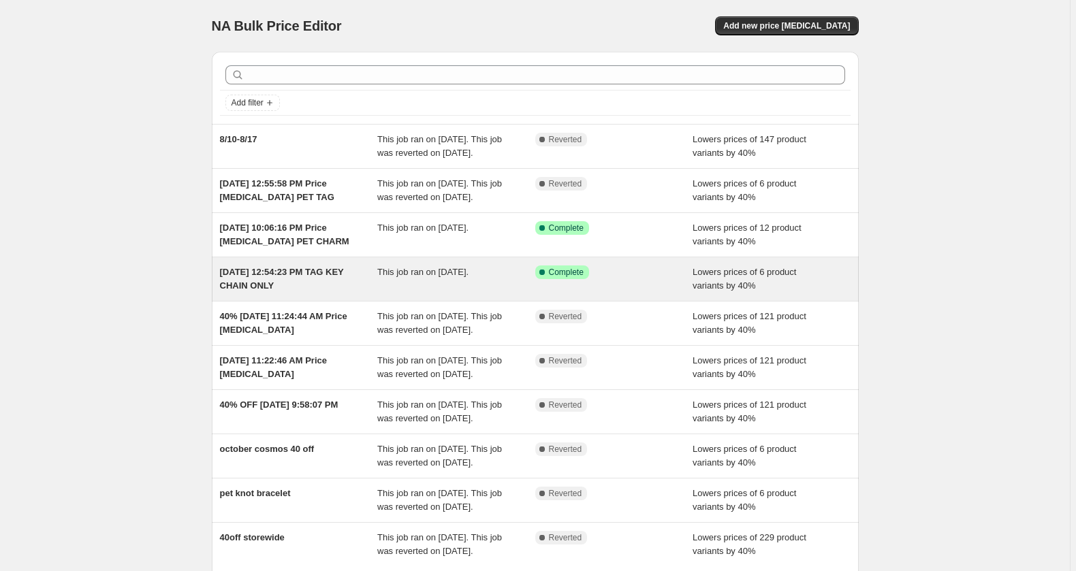
click at [279, 293] on div "Aug 18, 2024, 12:54:23 PM TAG KEY CHAIN ONLY" at bounding box center [299, 279] width 158 height 27
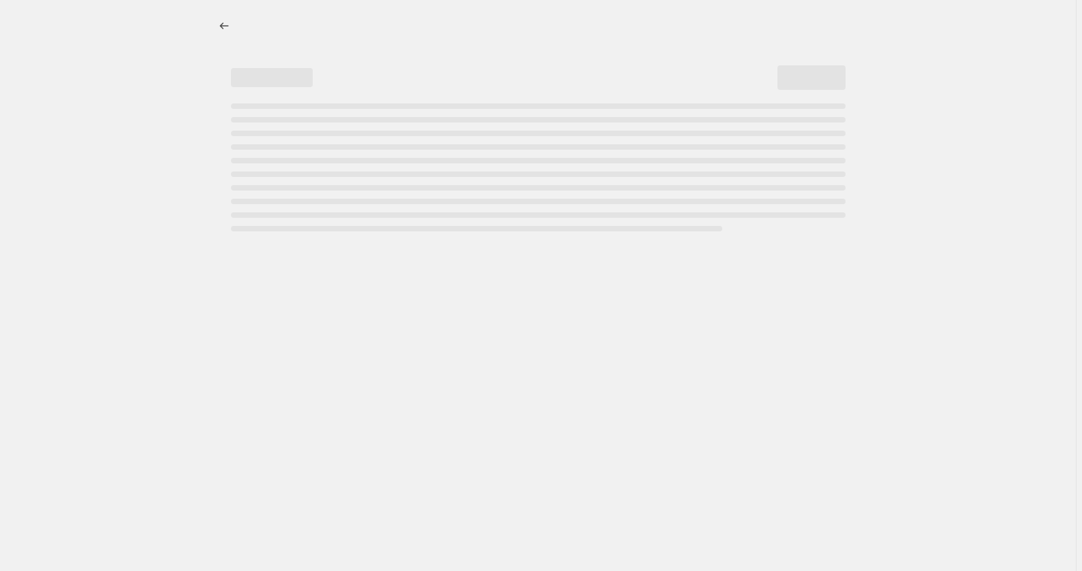
select select "percentage"
select select "collection"
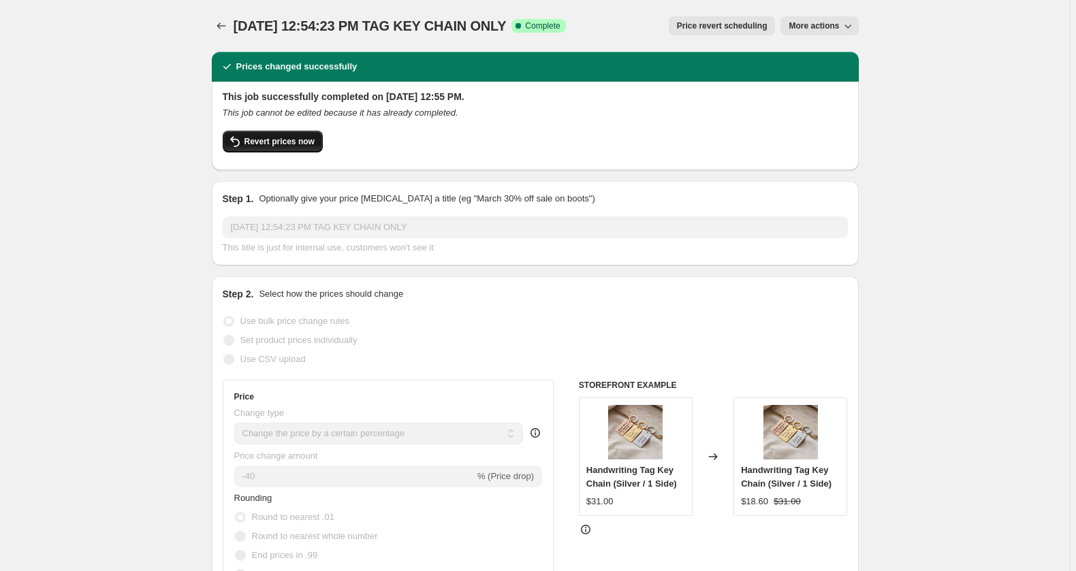
click at [278, 147] on span "Revert prices now" at bounding box center [279, 141] width 70 height 11
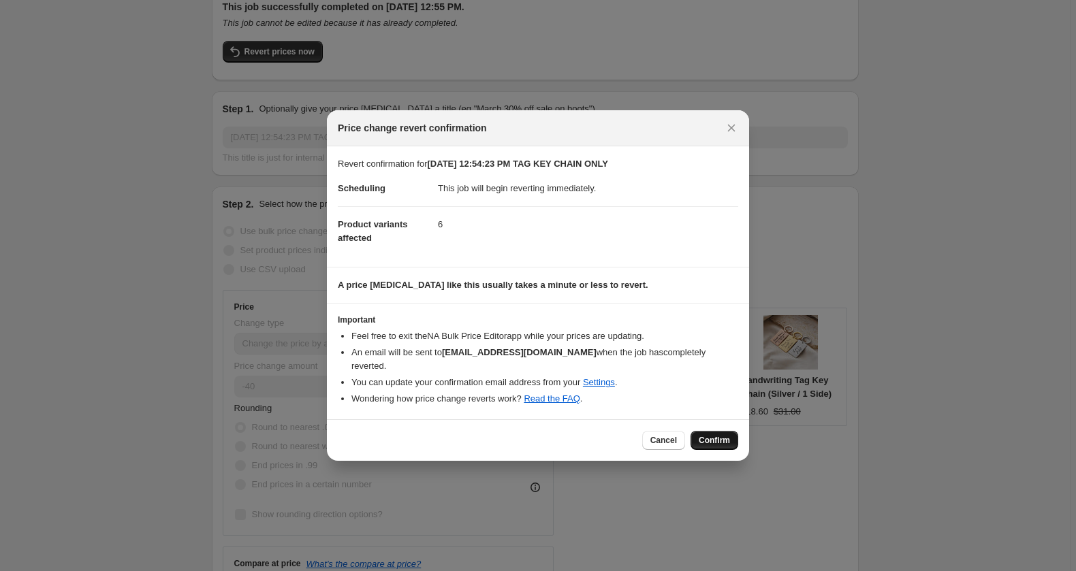
click at [727, 446] on span "Confirm" at bounding box center [714, 440] width 31 height 11
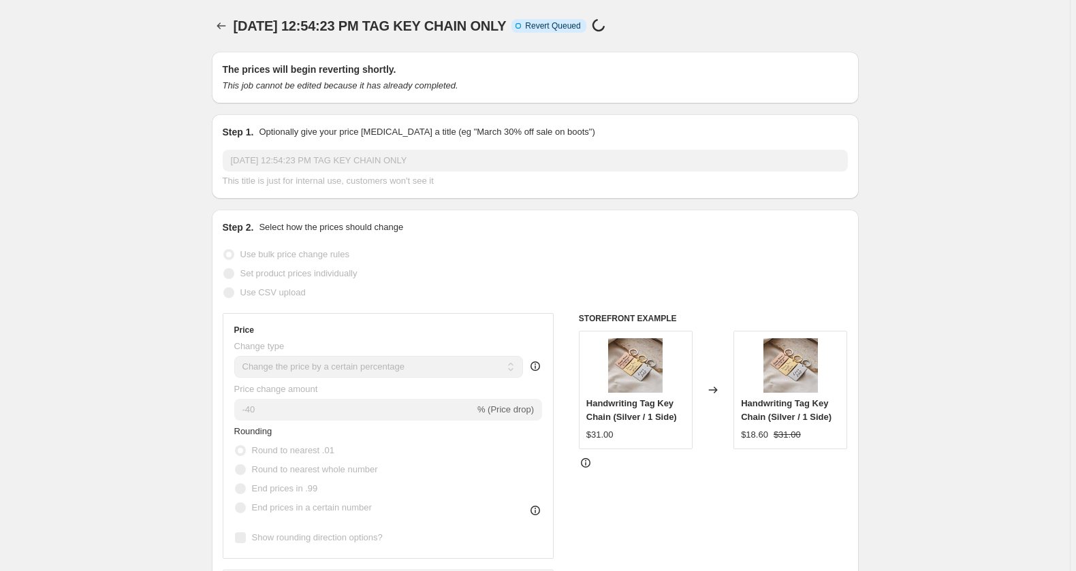
select select "percentage"
select select "collection"
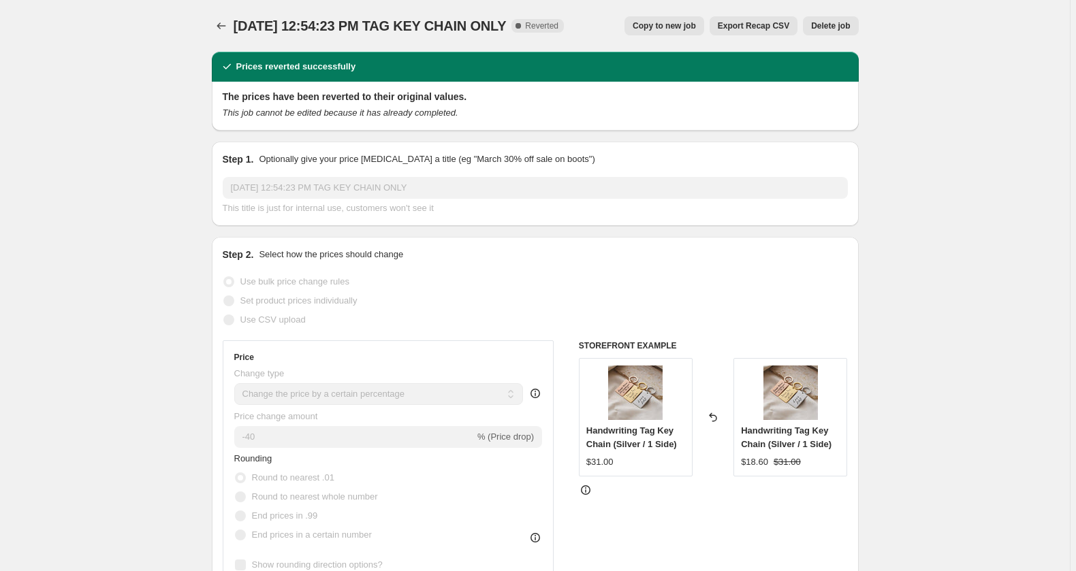
click at [212, 35] on div at bounding box center [223, 25] width 22 height 19
click at [215, 33] on icon "Price change jobs" at bounding box center [222, 26] width 14 height 14
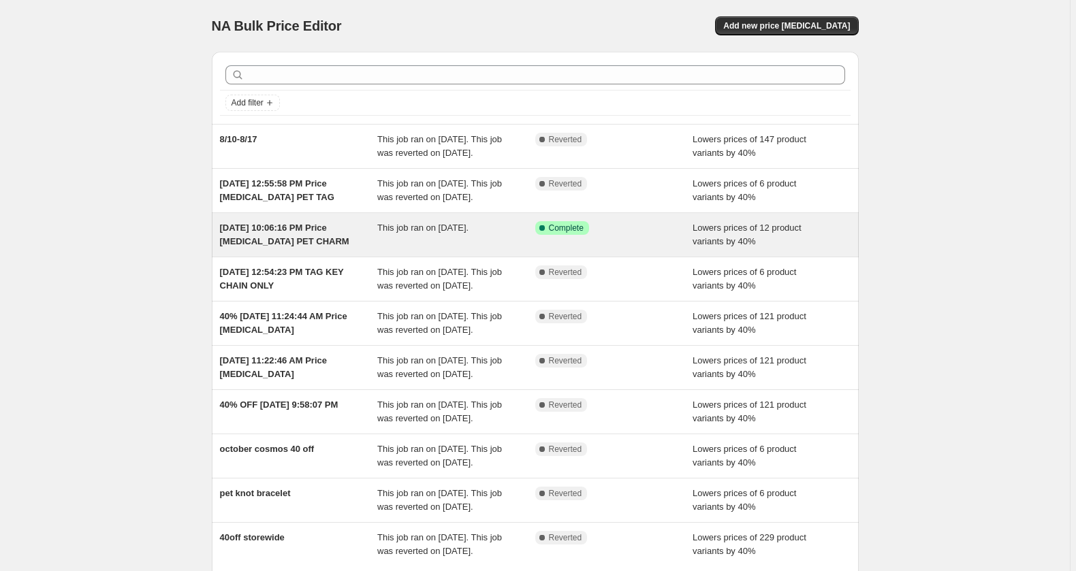
click at [281, 247] on span "Sep 5, 2024, 10:06:16 PM Price change job PET CHARM" at bounding box center [284, 235] width 129 height 24
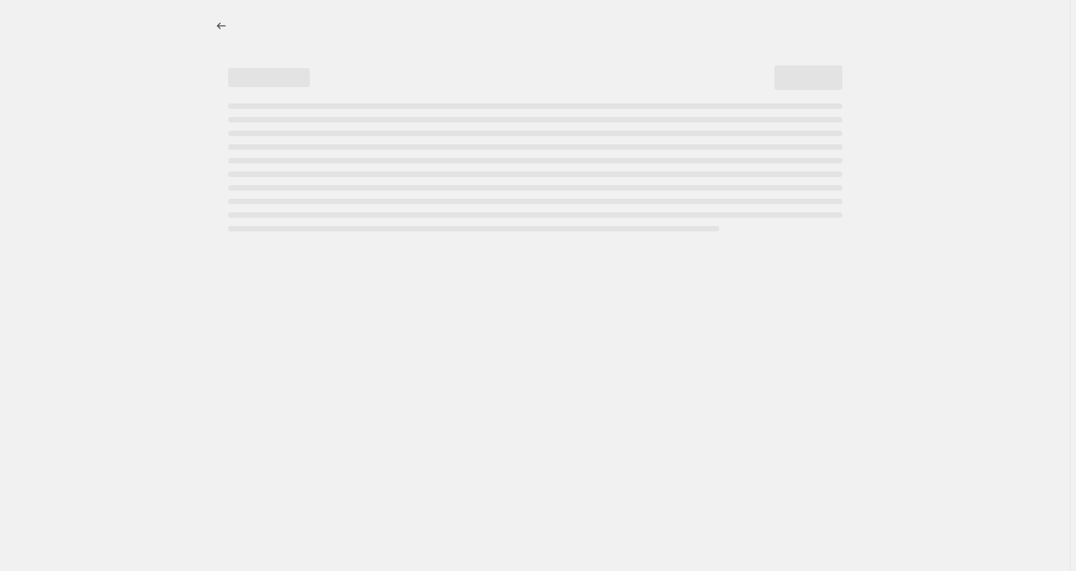
select select "percentage"
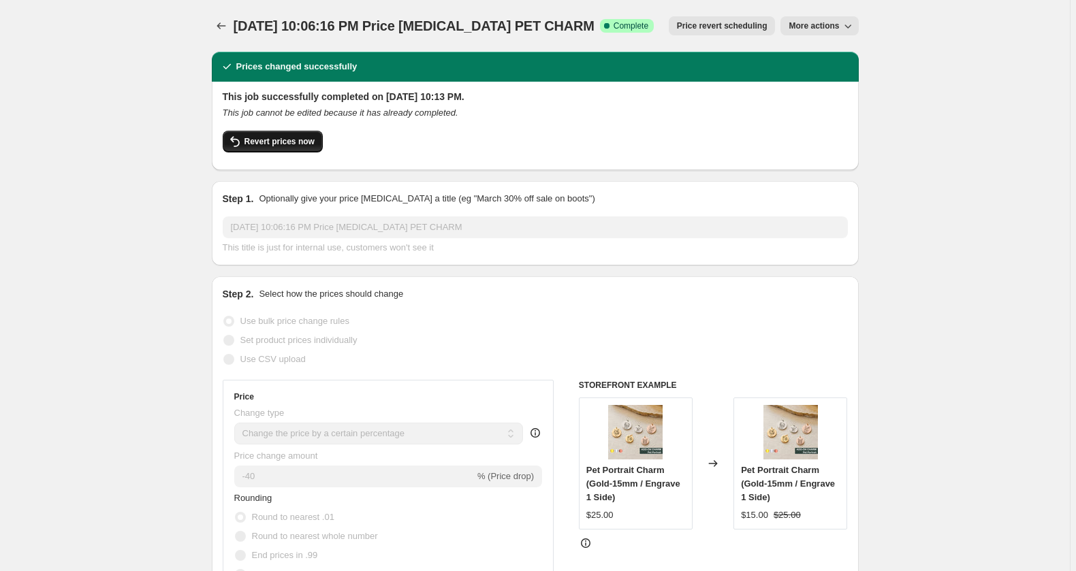
click at [252, 147] on span "Revert prices now" at bounding box center [279, 141] width 70 height 11
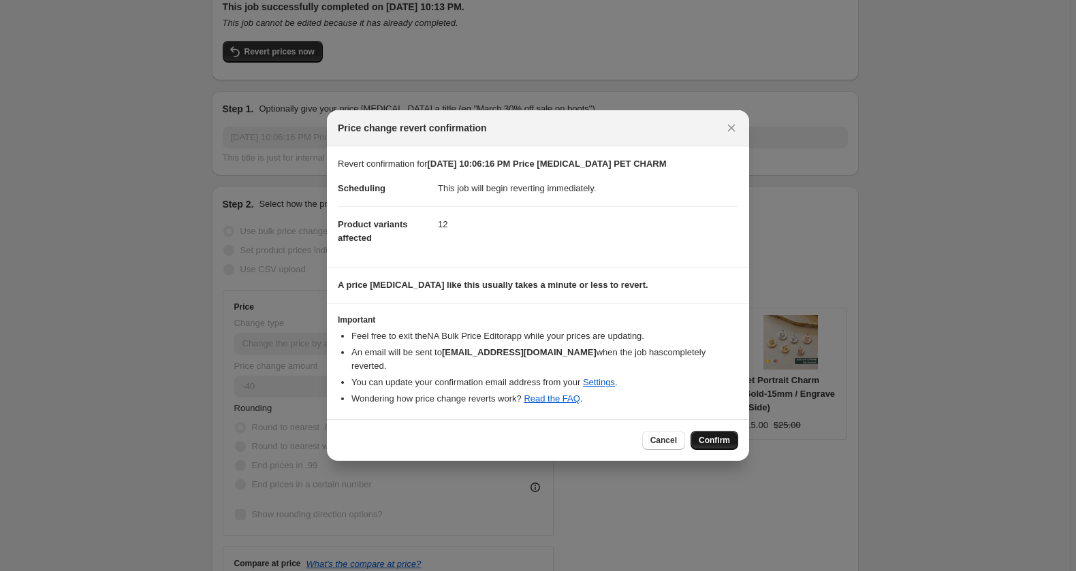
click at [738, 450] on button "Confirm" at bounding box center [715, 440] width 48 height 19
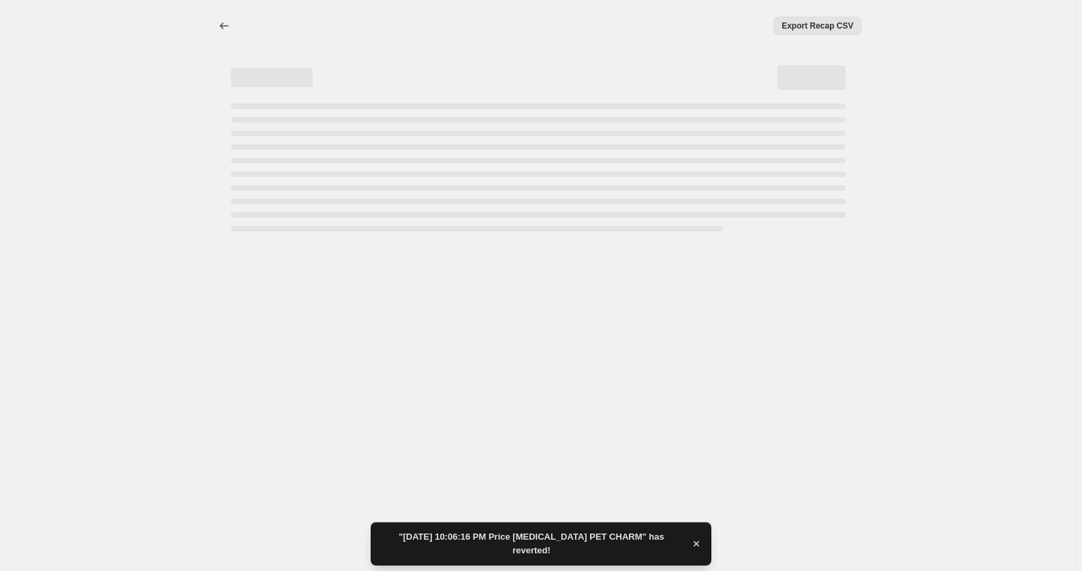
select select "percentage"
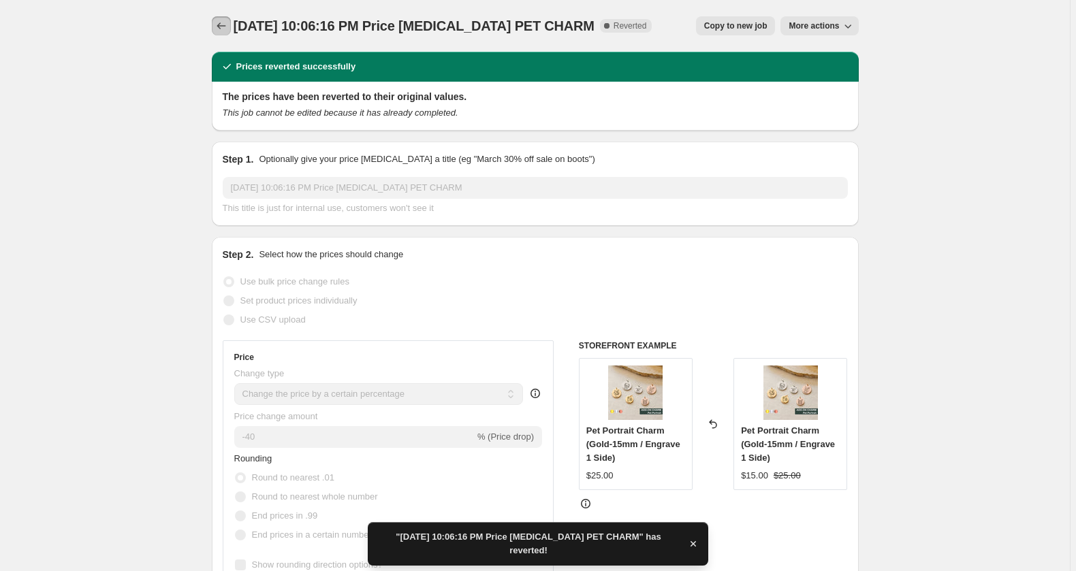
click at [215, 25] on icon "Price change jobs" at bounding box center [222, 26] width 14 height 14
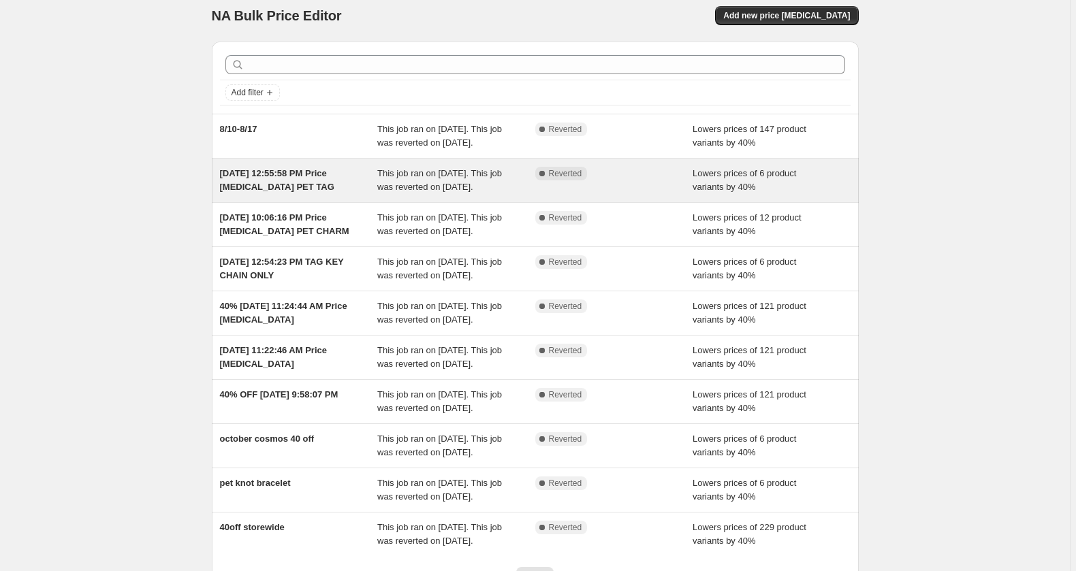
scroll to position [331, 0]
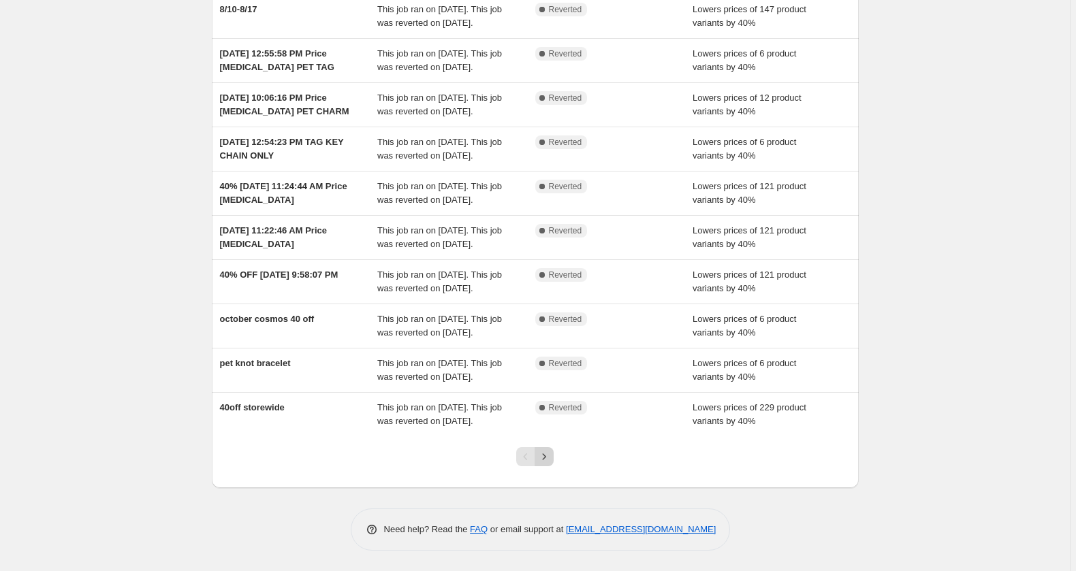
click at [548, 460] on button "Next" at bounding box center [544, 456] width 19 height 19
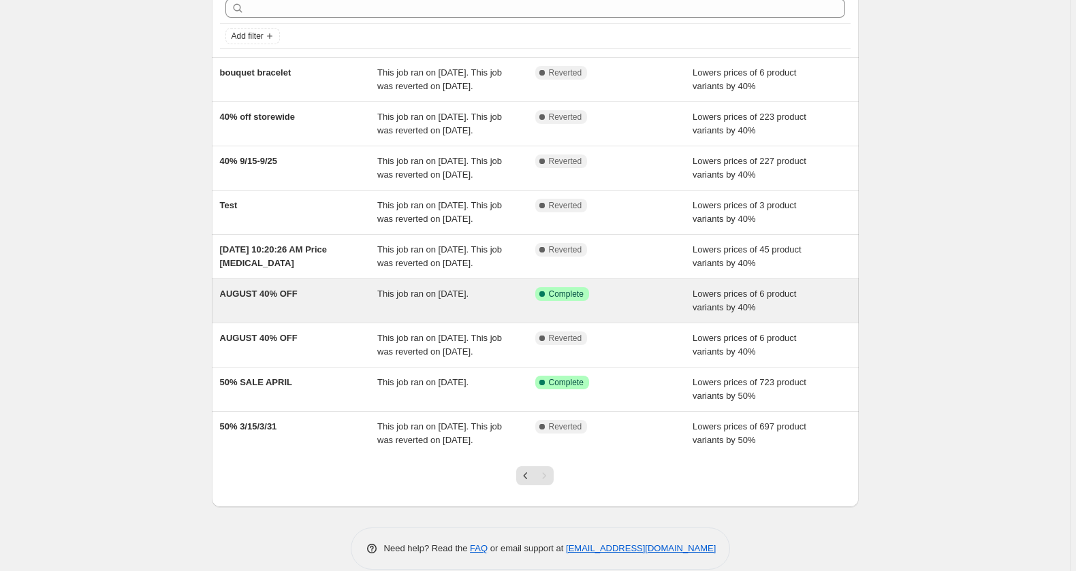
scroll to position [266, 0]
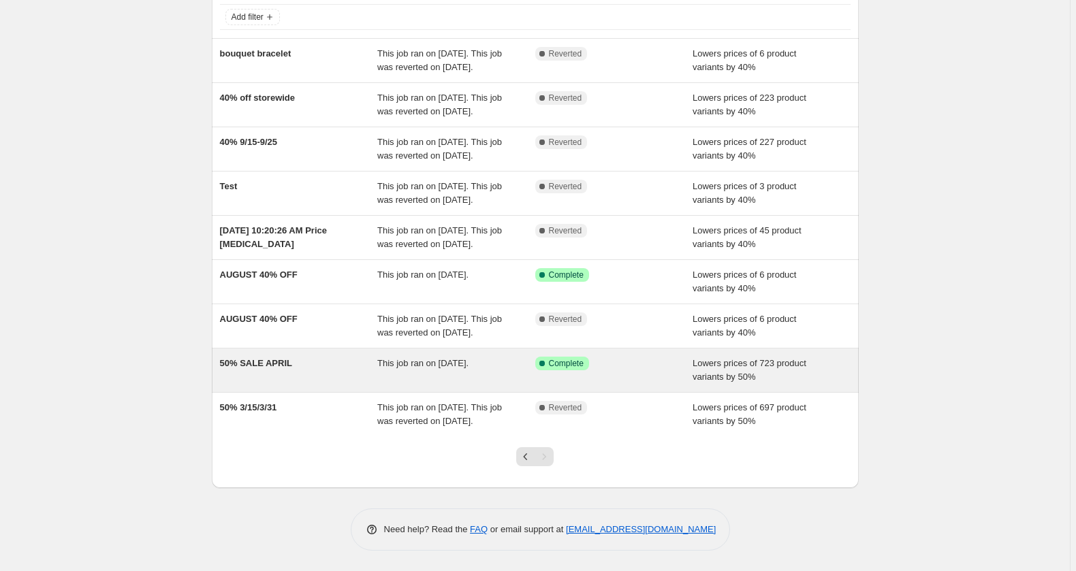
click at [390, 357] on div "This job ran on April 14, 2023." at bounding box center [456, 370] width 158 height 27
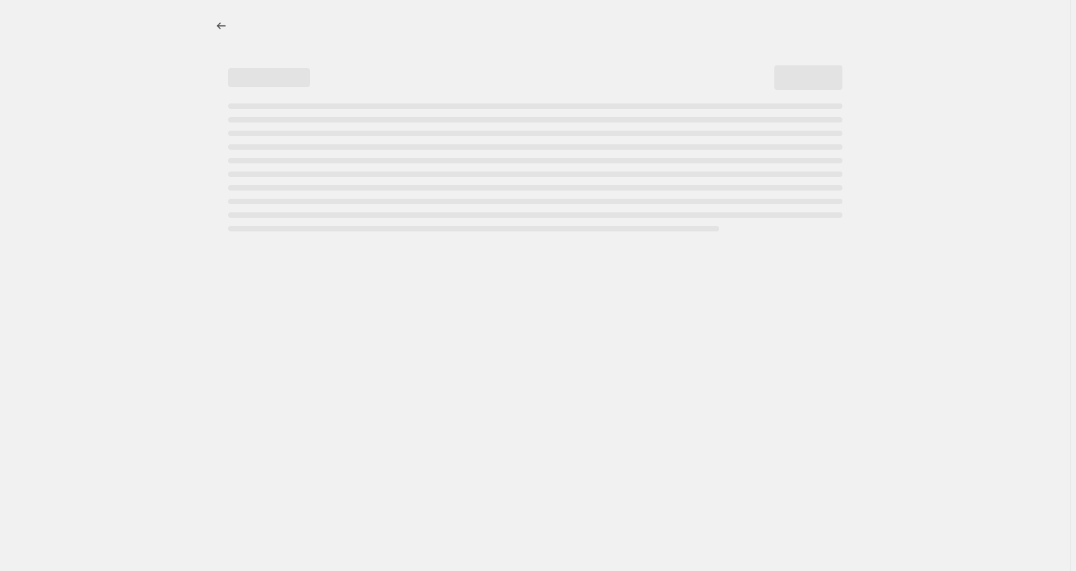
select select "percentage"
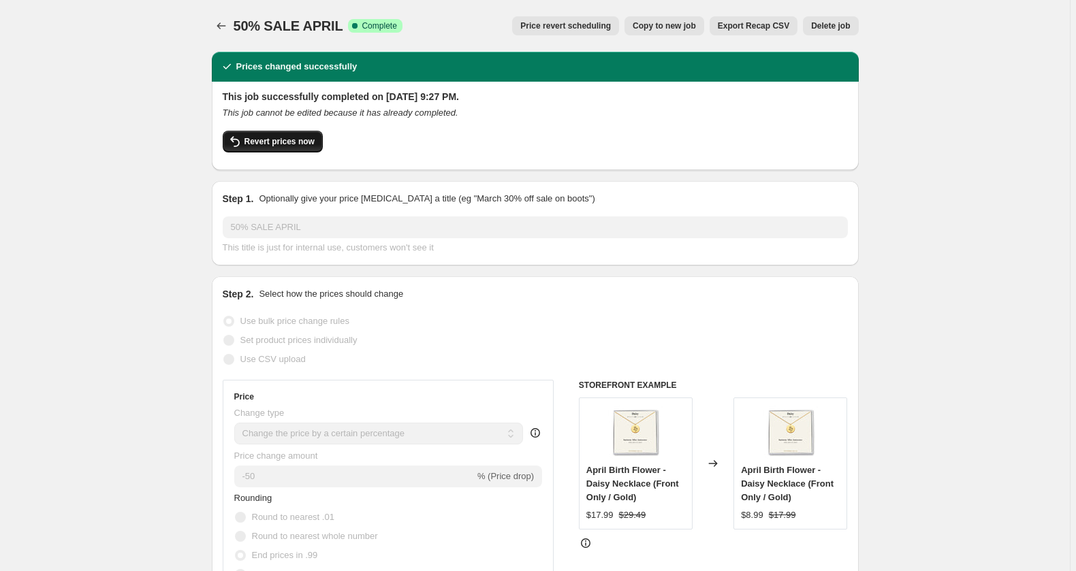
click at [260, 147] on span "Revert prices now" at bounding box center [279, 141] width 70 height 11
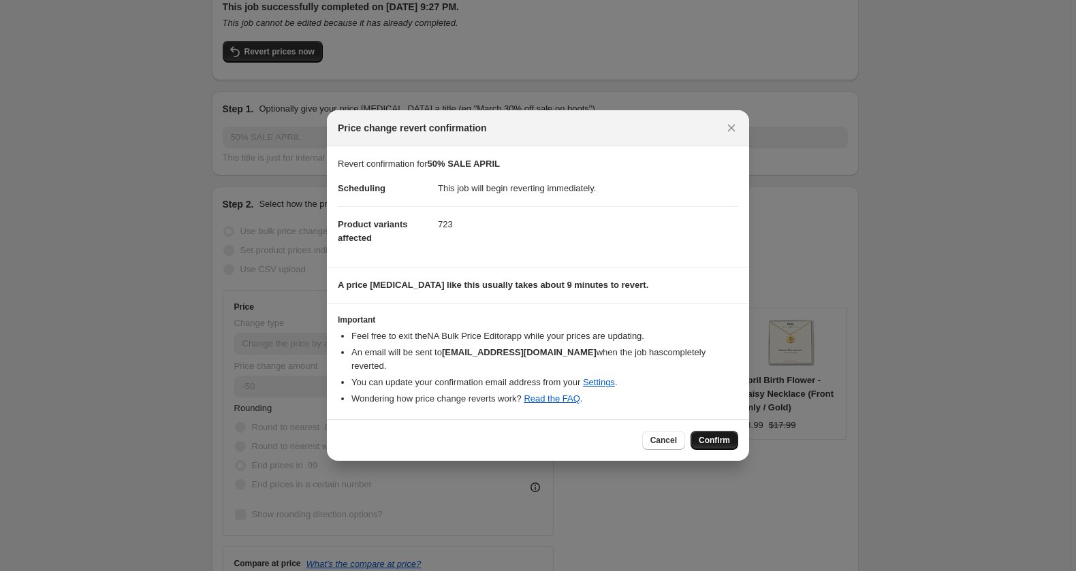
click at [738, 445] on button "Confirm" at bounding box center [715, 440] width 48 height 19
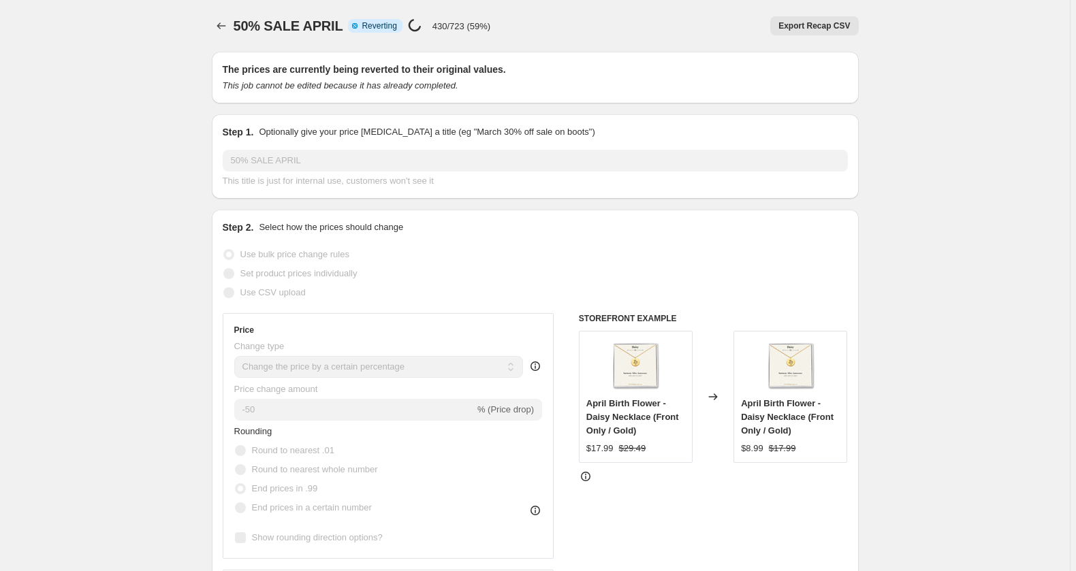
select select "percentage"
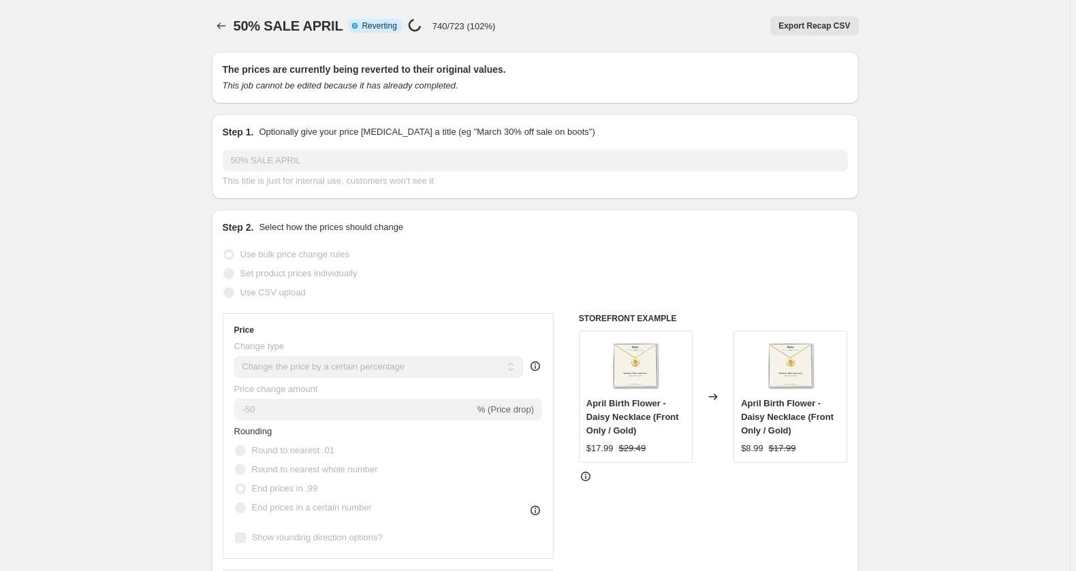
select select "percentage"
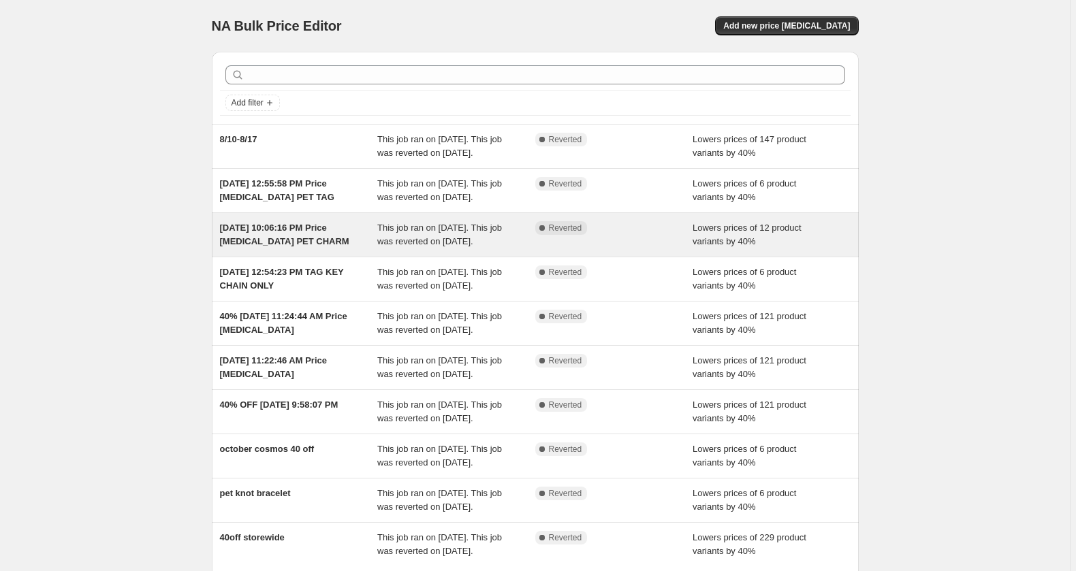
scroll to position [331, 0]
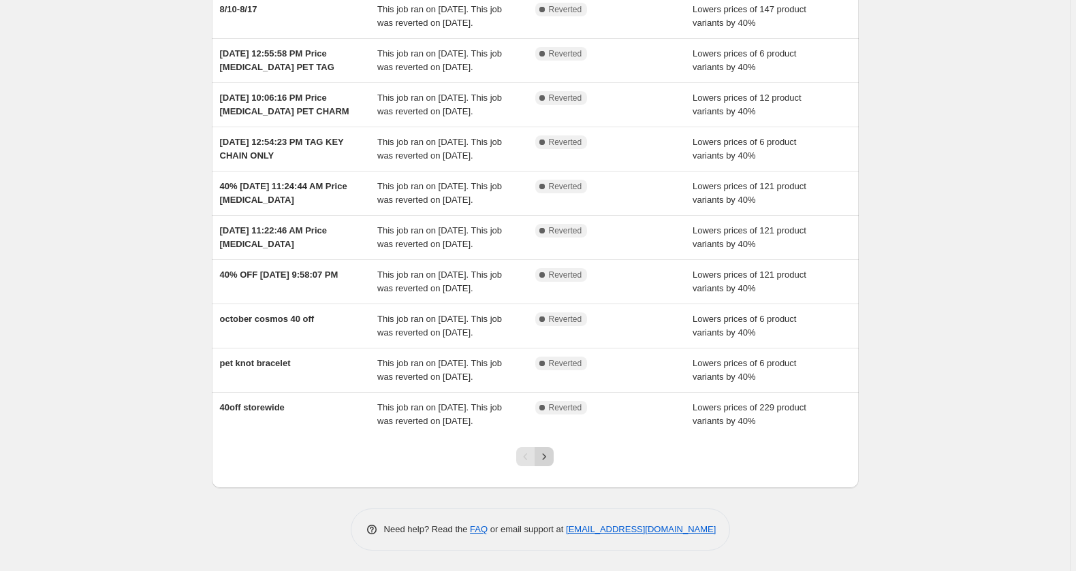
click at [548, 455] on icon "Next" at bounding box center [544, 457] width 14 height 14
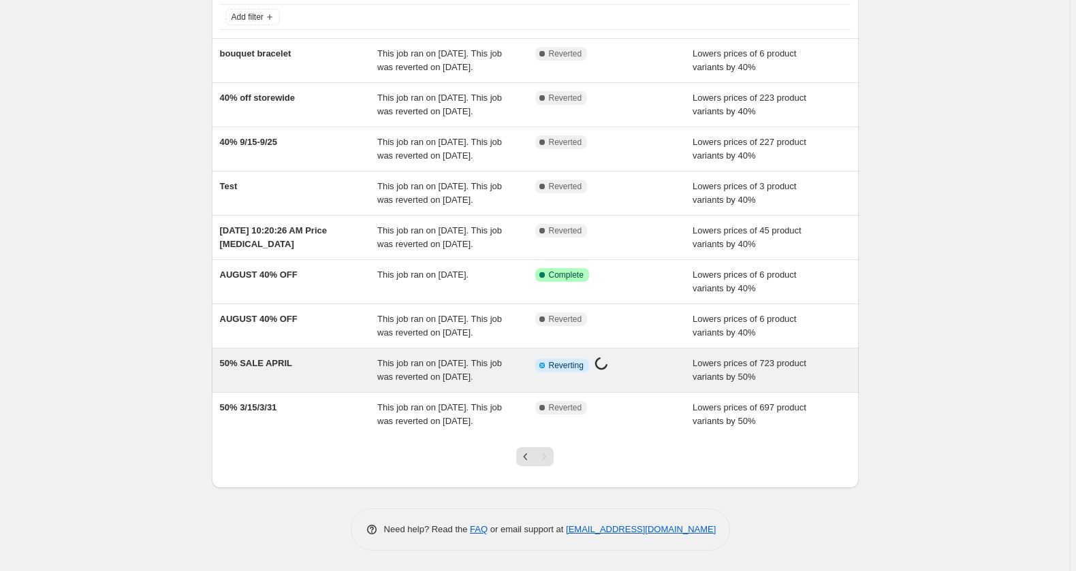
scroll to position [281, 0]
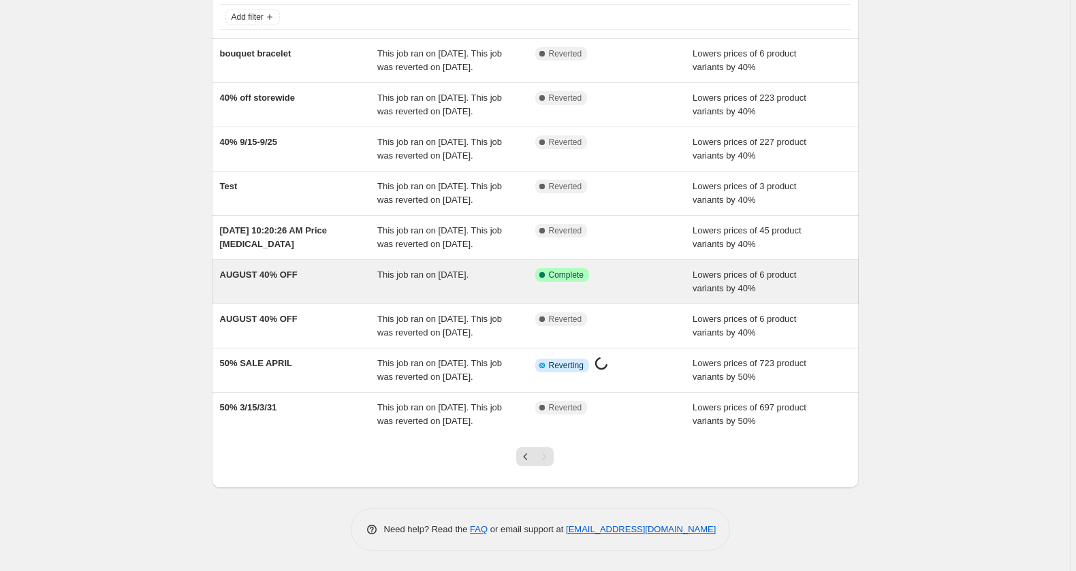
click at [385, 268] on div "This job ran on [DATE]." at bounding box center [456, 281] width 158 height 27
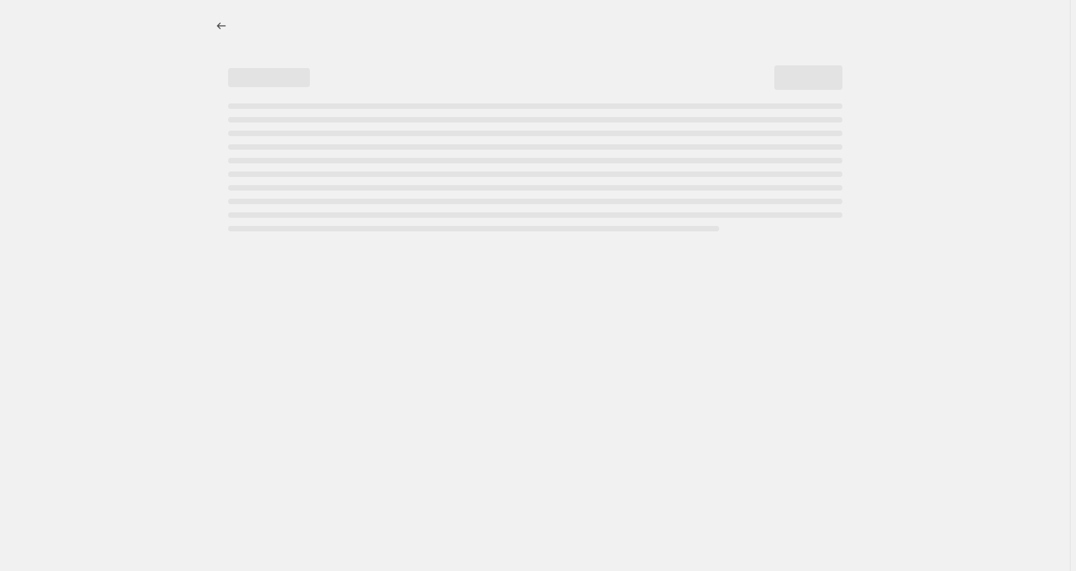
select select "percentage"
select select "product_status"
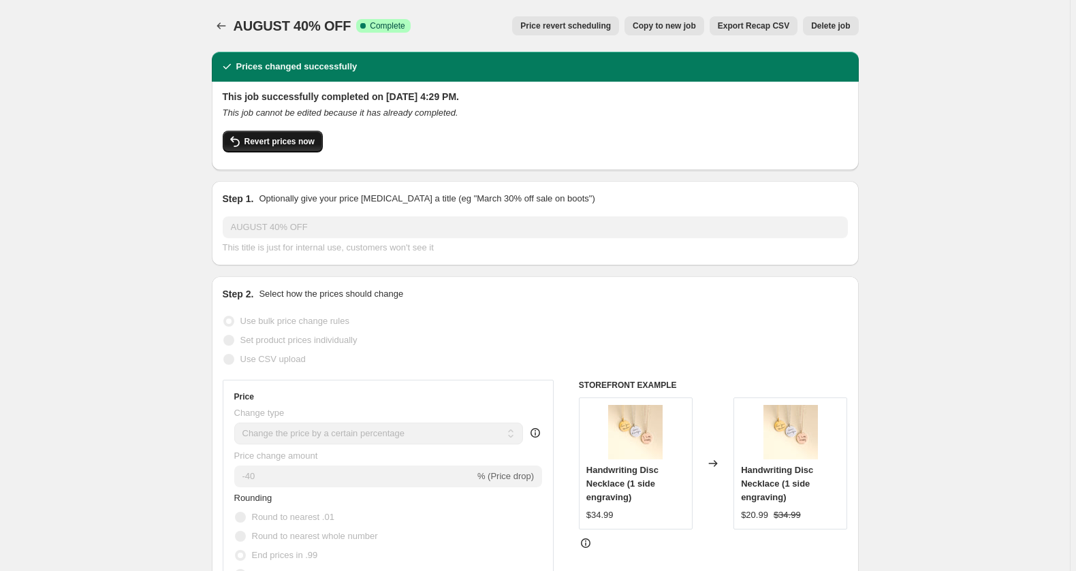
click at [257, 147] on span "Revert prices now" at bounding box center [279, 141] width 70 height 11
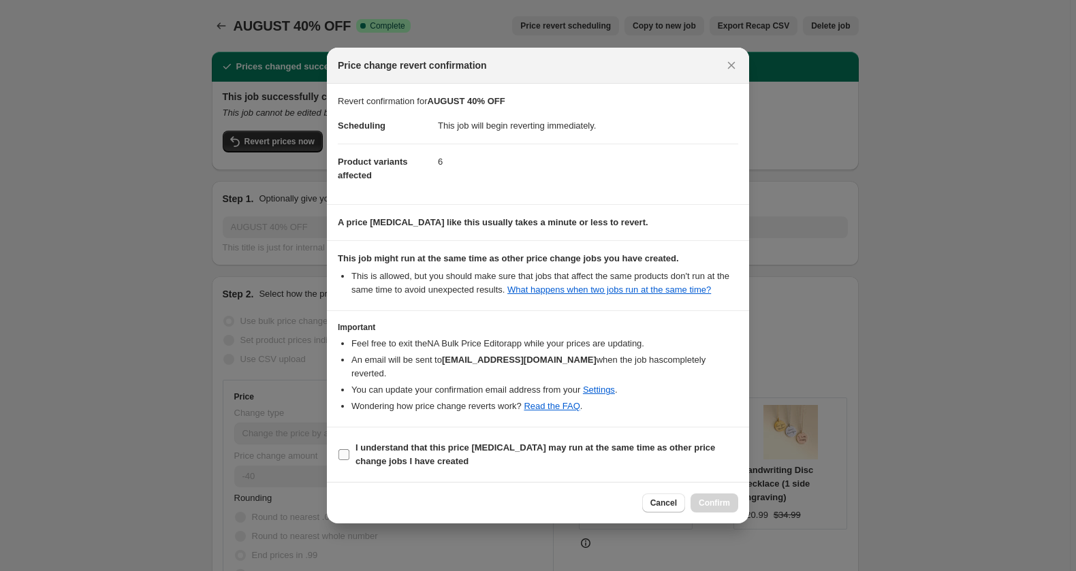
click at [498, 467] on b "I understand that this price change job may run at the same time as other price…" at bounding box center [536, 455] width 360 height 24
click at [349, 460] on input "I understand that this price change job may run at the same time as other price…" at bounding box center [343, 454] width 11 height 11
checkbox input "true"
click at [730, 509] on span "Confirm" at bounding box center [714, 503] width 31 height 11
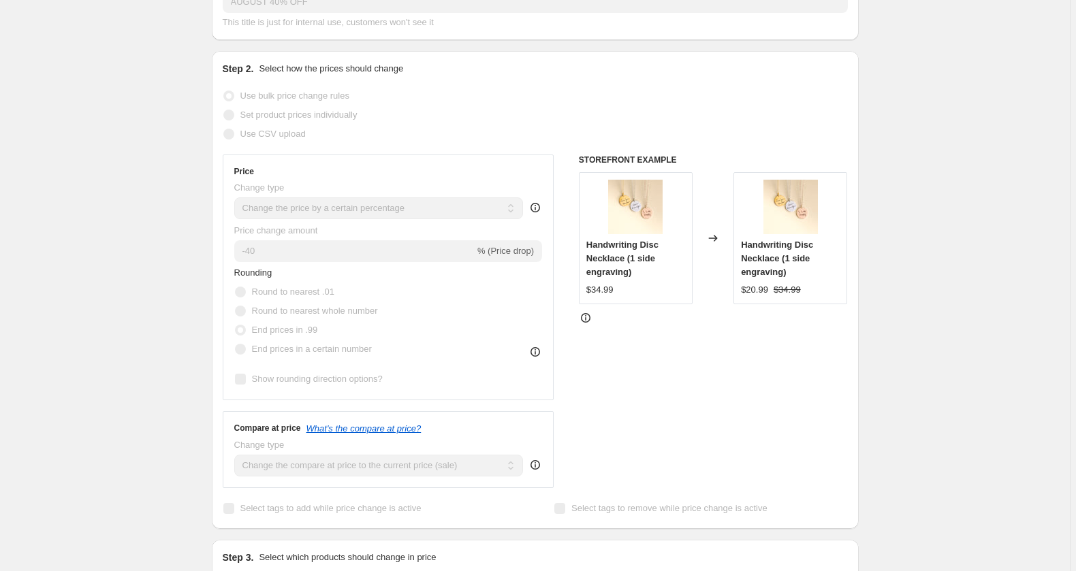
scroll to position [90, 0]
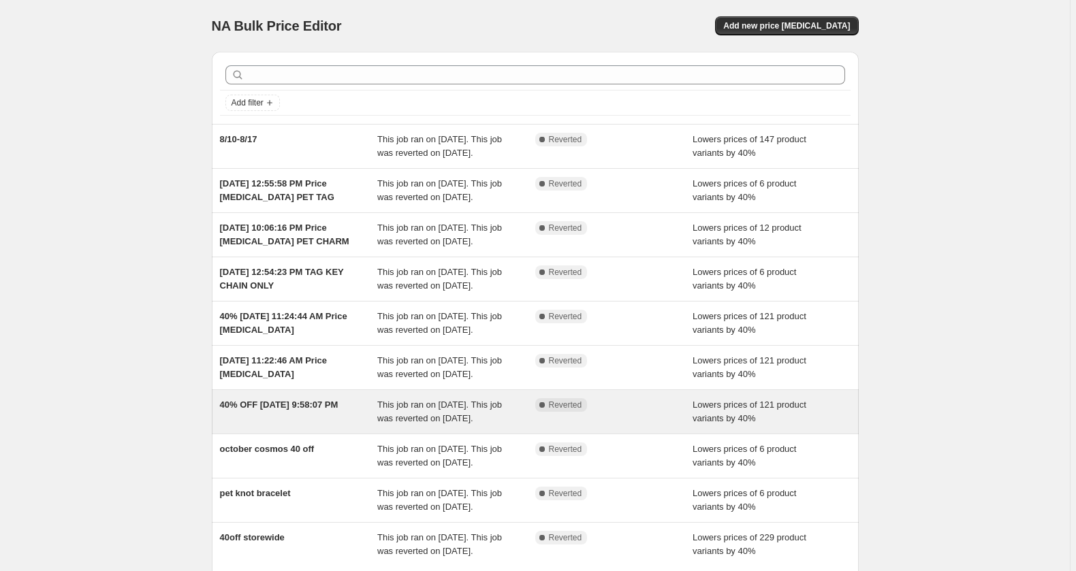
scroll to position [331, 0]
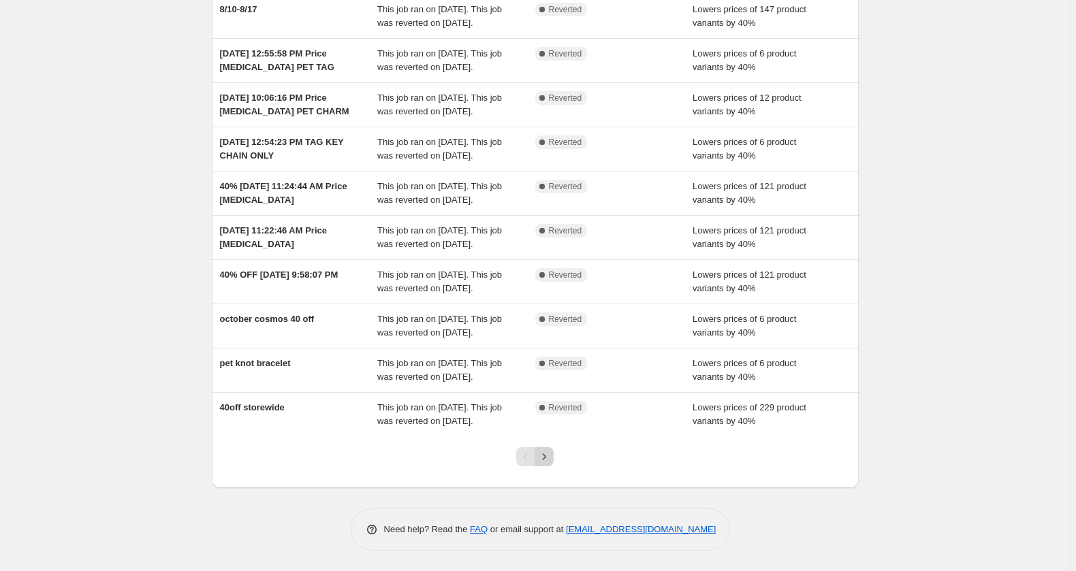
click at [546, 451] on icon "Next" at bounding box center [544, 457] width 14 height 14
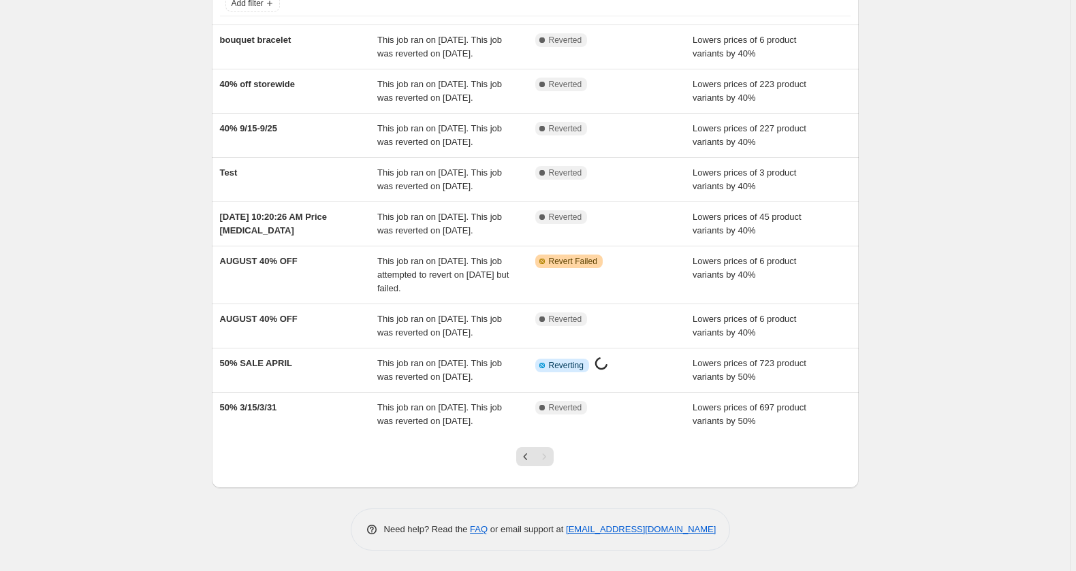
scroll to position [0, 0]
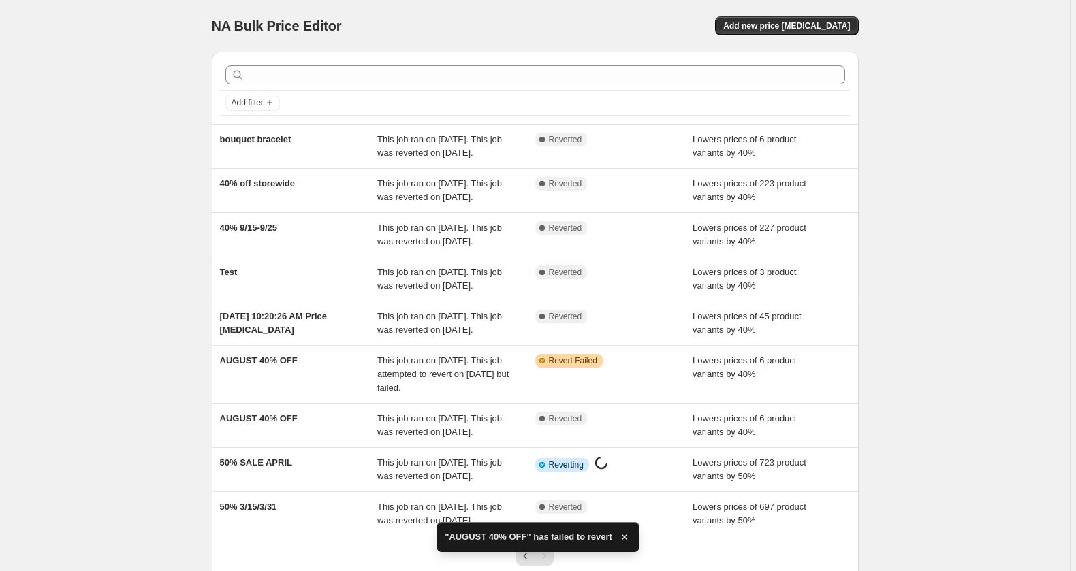
click at [992, 471] on div "NA Bulk Price Editor. This page is ready NA Bulk Price Editor Add new price cha…" at bounding box center [535, 335] width 1070 height 671
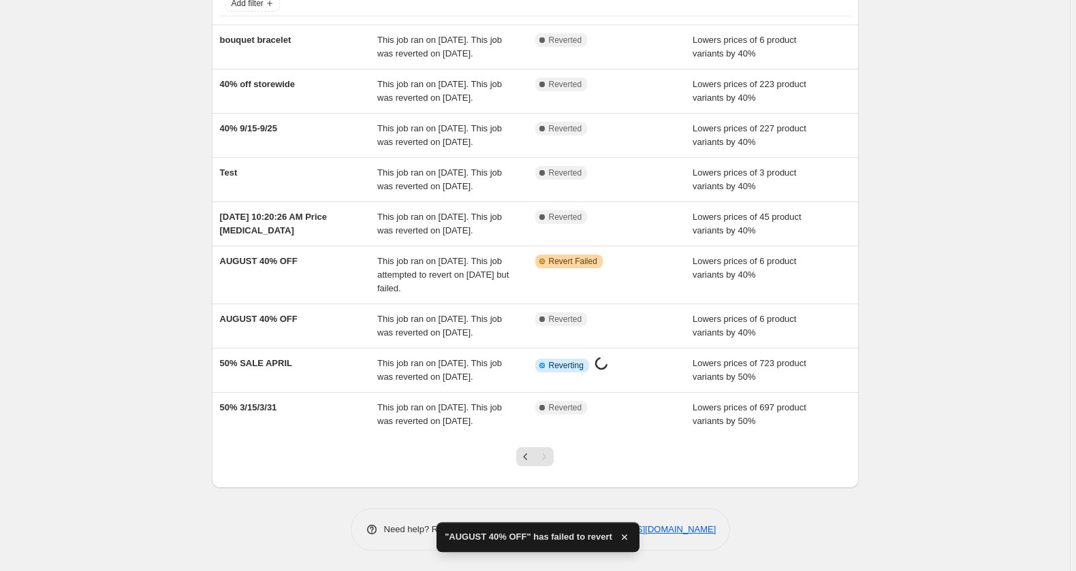
scroll to position [296, 0]
click at [631, 541] on icon "button" at bounding box center [625, 538] width 14 height 14
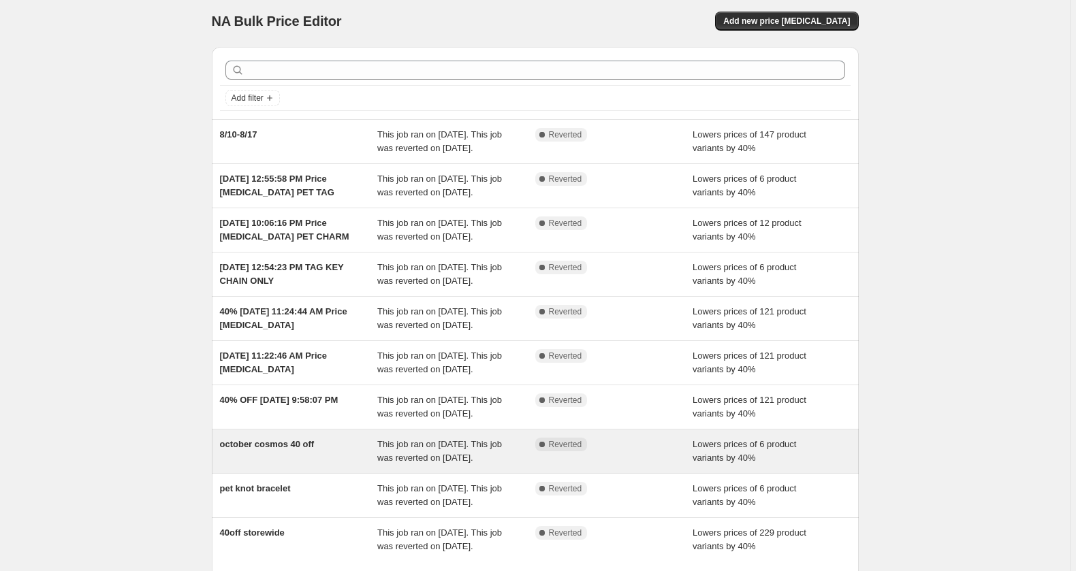
scroll to position [331, 0]
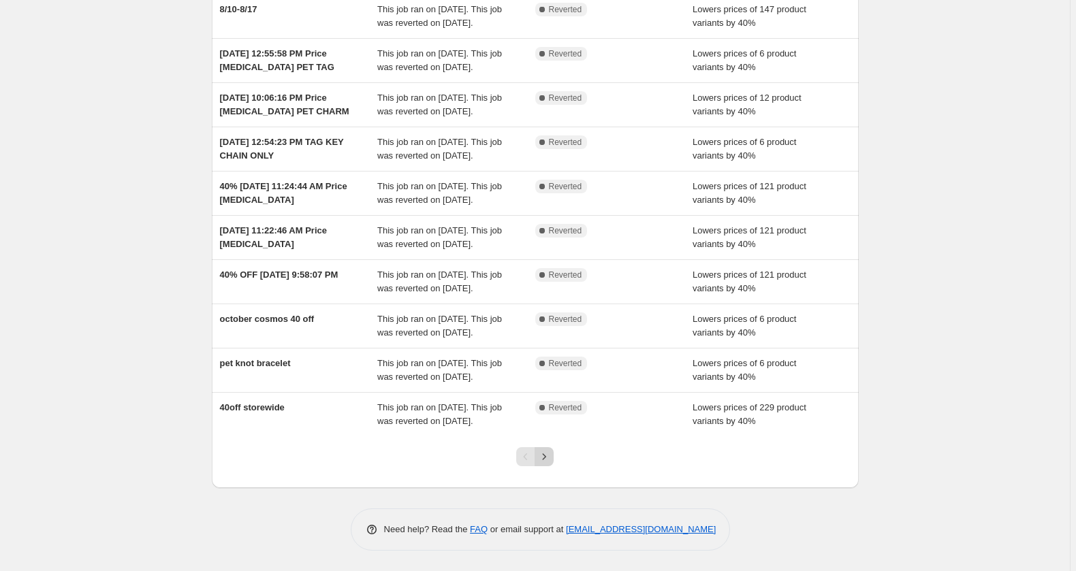
click at [548, 447] on button "Next" at bounding box center [544, 456] width 19 height 19
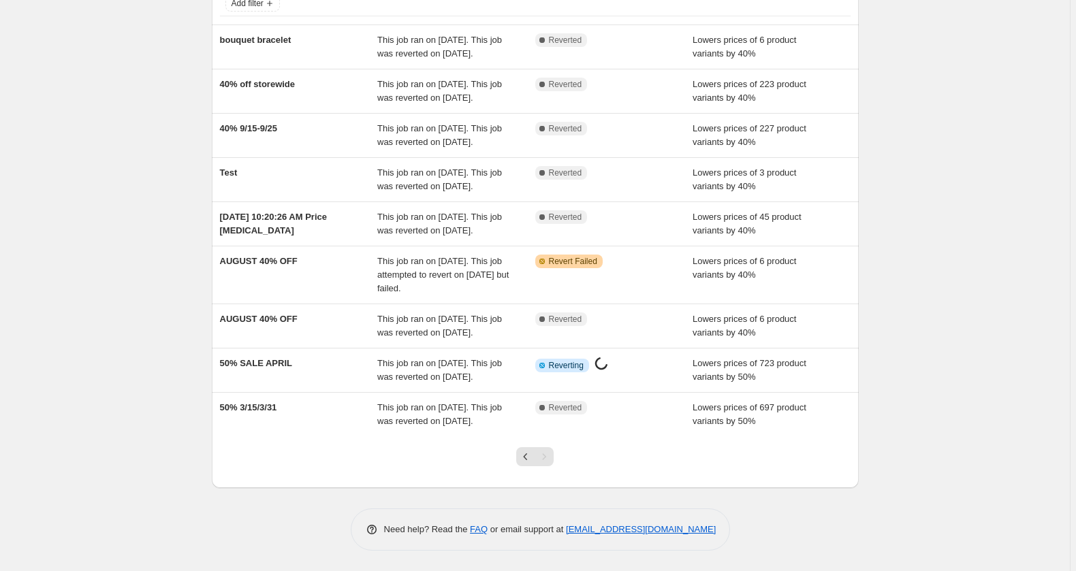
scroll to position [0, 0]
